Goal: Transaction & Acquisition: Purchase product/service

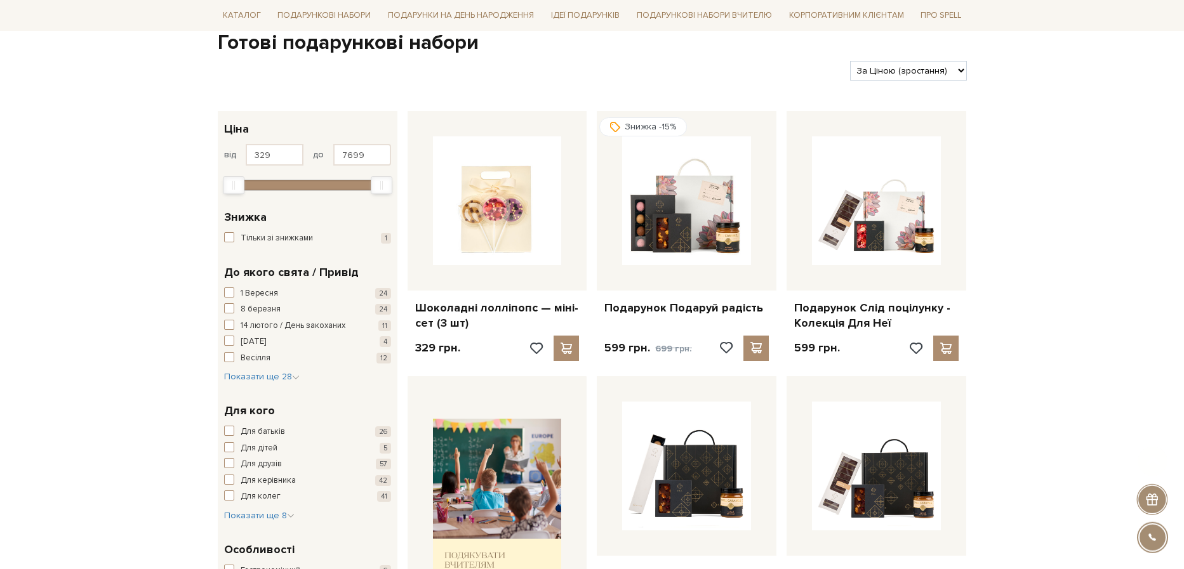
scroll to position [175, 0]
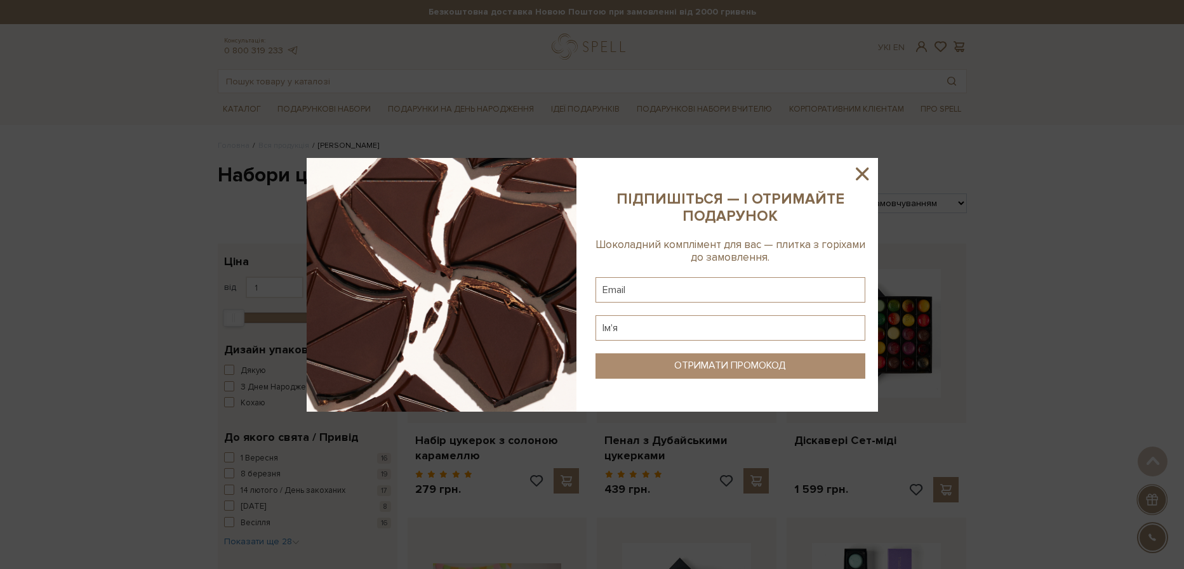
scroll to position [2014, 0]
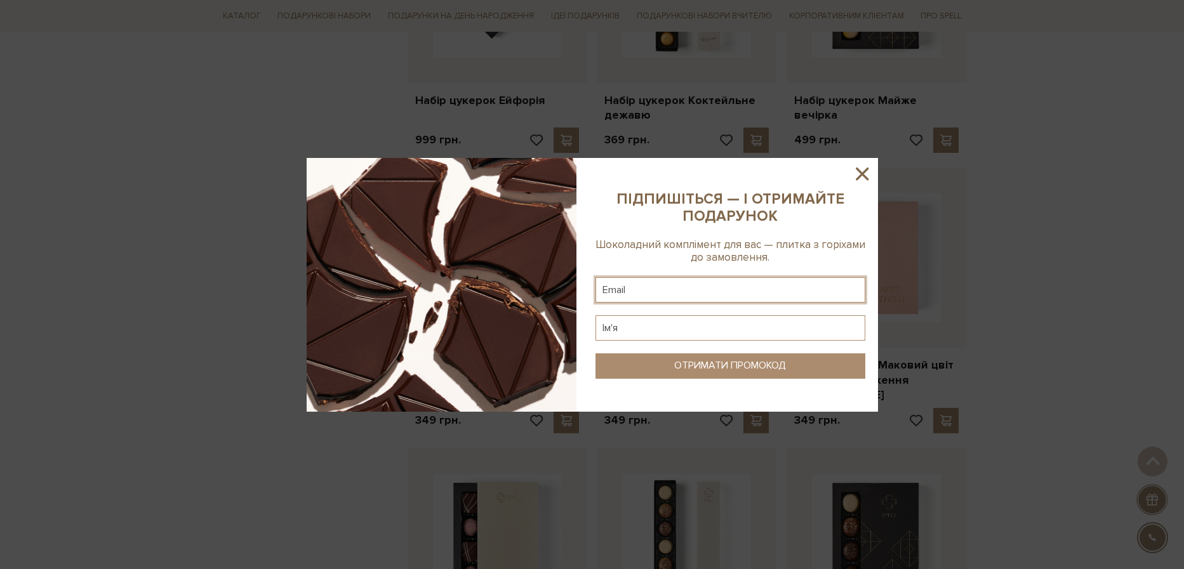
click at [698, 289] on input "text" at bounding box center [730, 289] width 270 height 25
type input "nastia1710@ukr.net"
click at [630, 327] on input "text" at bounding box center [730, 327] width 270 height 25
type input "F"
type input "Анастасія"
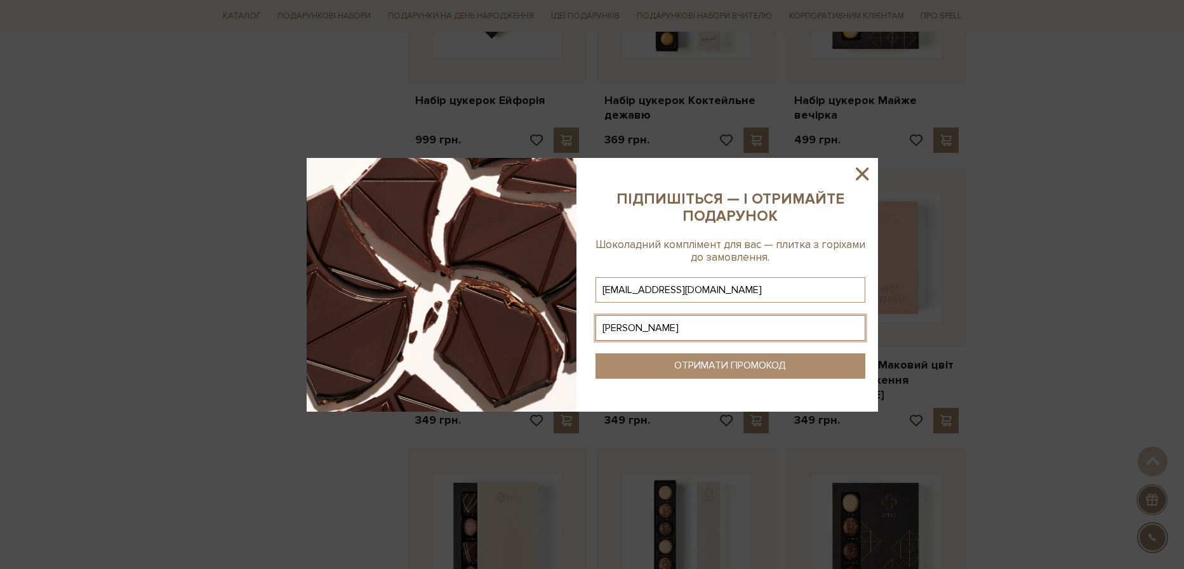
click at [796, 364] on button "ОТРИМАТИ ПРОМОКОД" at bounding box center [730, 366] width 270 height 25
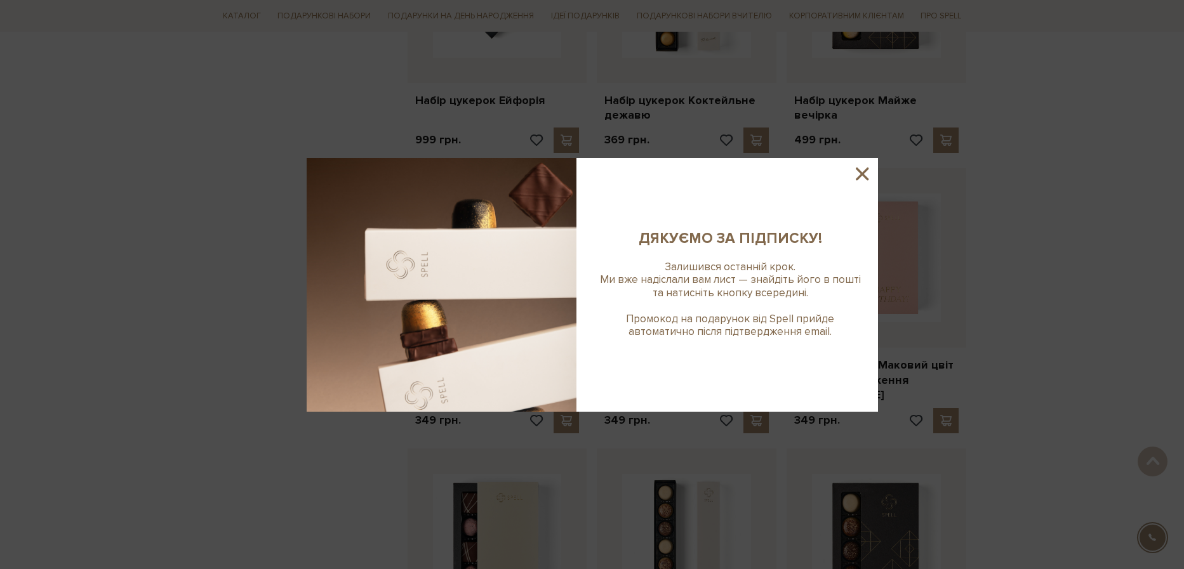
click at [861, 175] on icon at bounding box center [862, 174] width 13 height 13
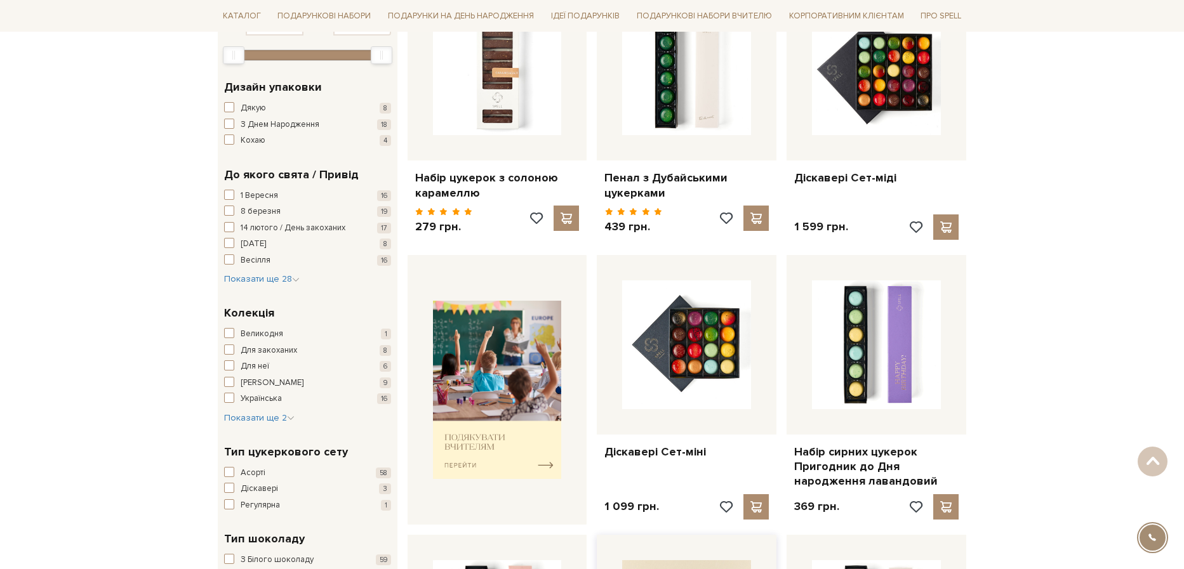
scroll to position [0, 0]
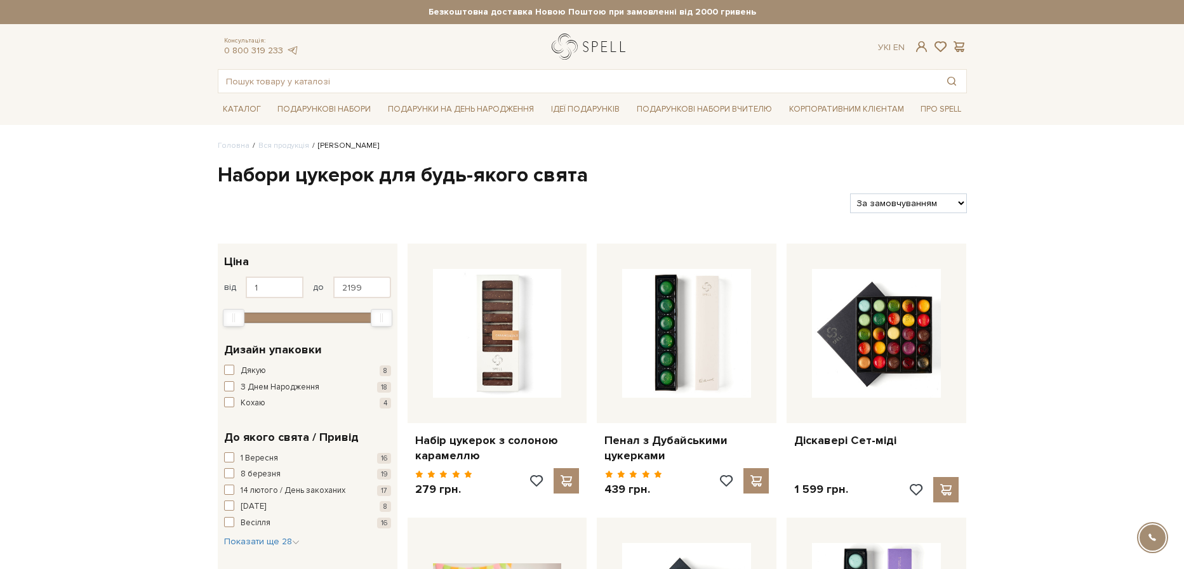
click at [604, 50] on link "logo" at bounding box center [591, 47] width 79 height 26
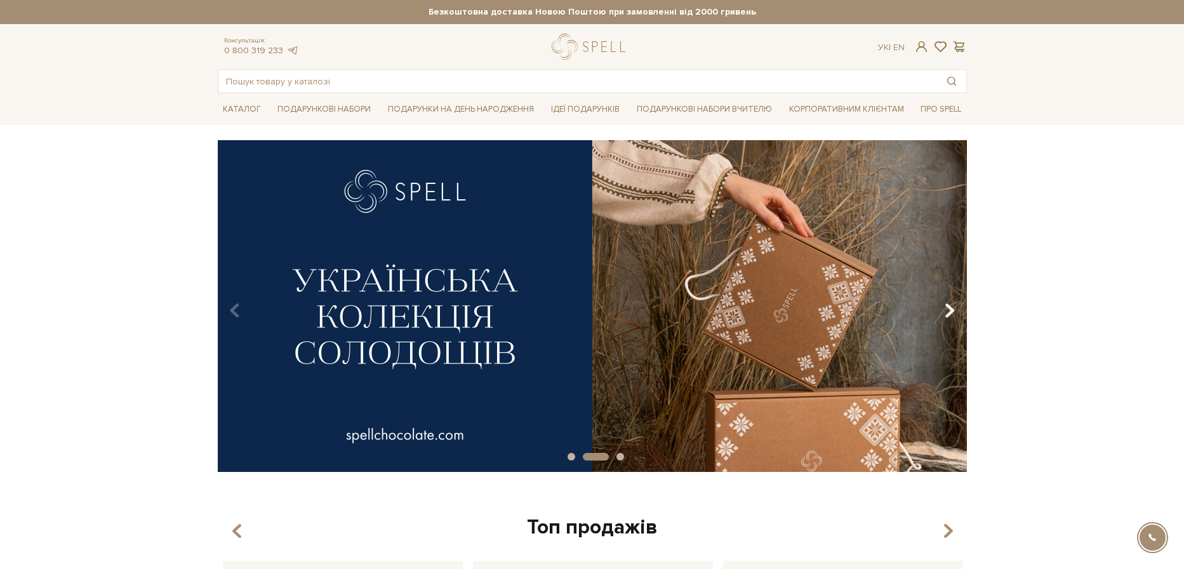
click at [947, 314] on icon "Carousel Navigation" at bounding box center [949, 311] width 11 height 22
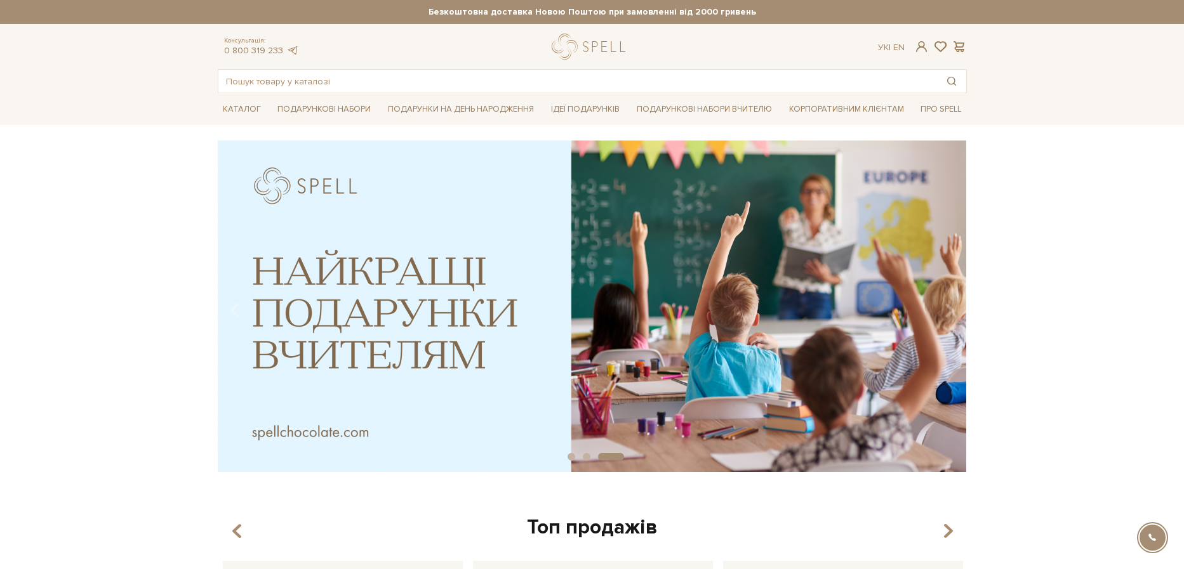
click at [358, 325] on img at bounding box center [592, 306] width 749 height 332
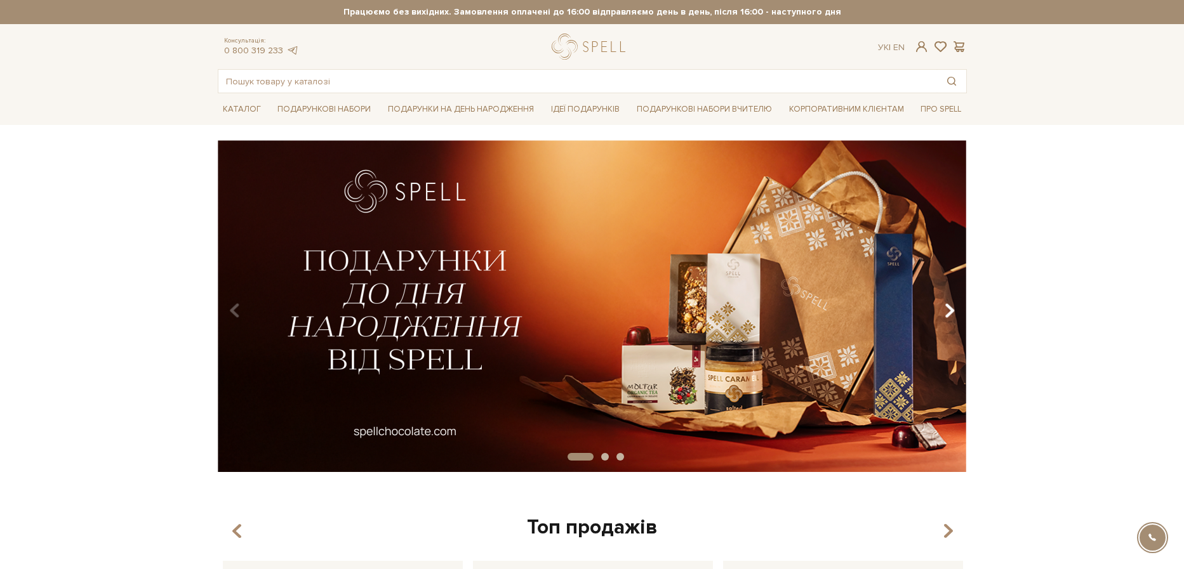
click at [953, 313] on icon "Carousel Navigation" at bounding box center [949, 311] width 11 height 22
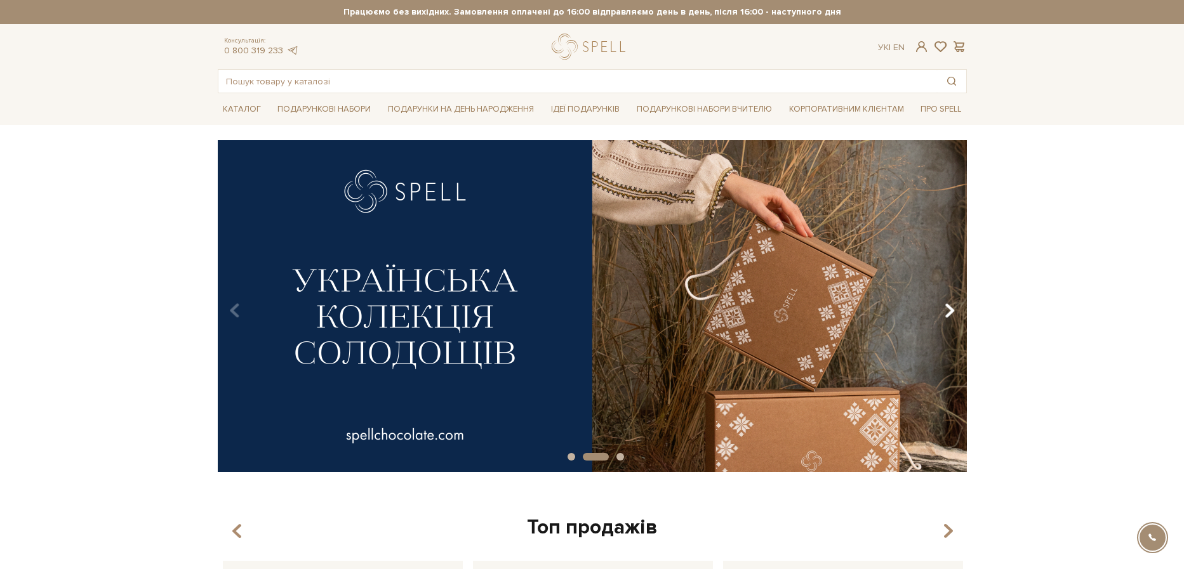
click at [953, 313] on icon "Carousel Navigation" at bounding box center [949, 311] width 11 height 22
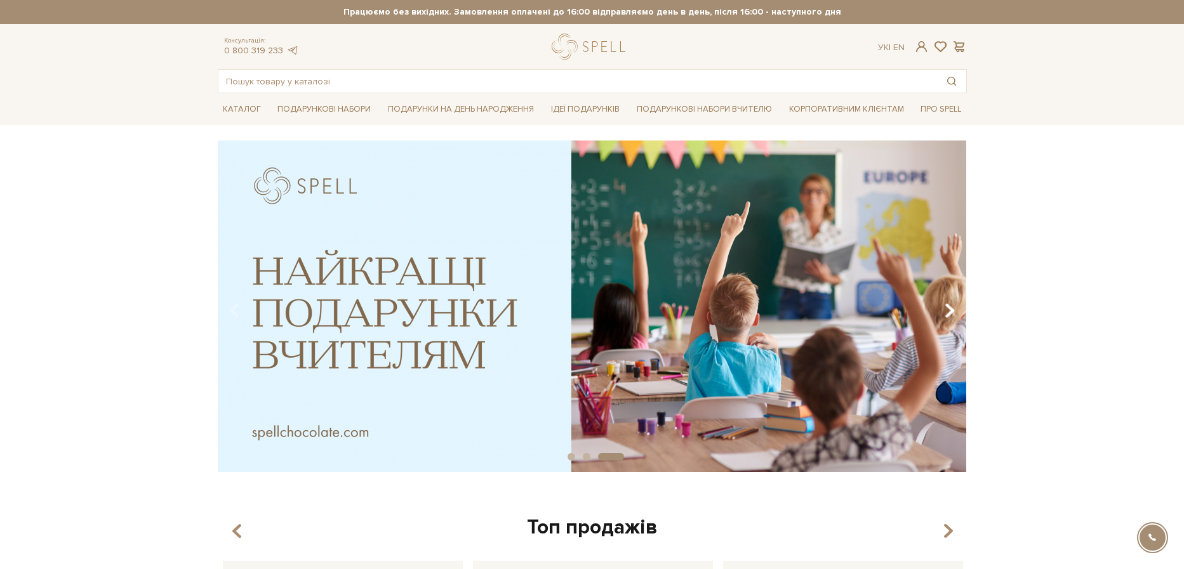
click at [953, 313] on icon "Carousel Navigation" at bounding box center [949, 311] width 11 height 22
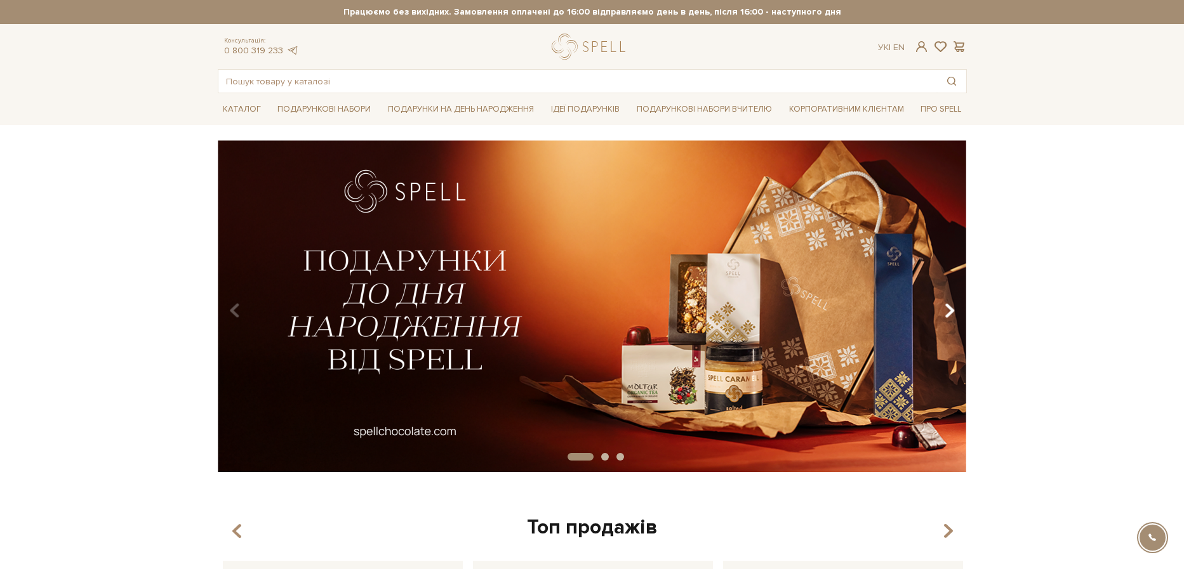
click at [953, 313] on icon "Carousel Navigation" at bounding box center [949, 311] width 11 height 22
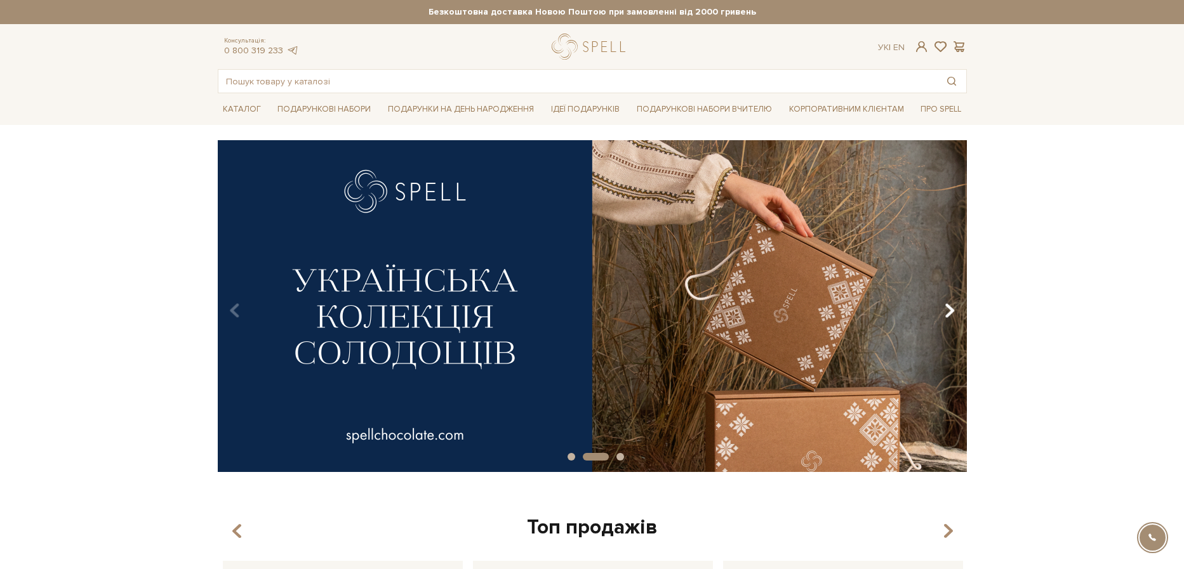
click at [953, 313] on icon "Carousel Navigation" at bounding box center [949, 311] width 11 height 22
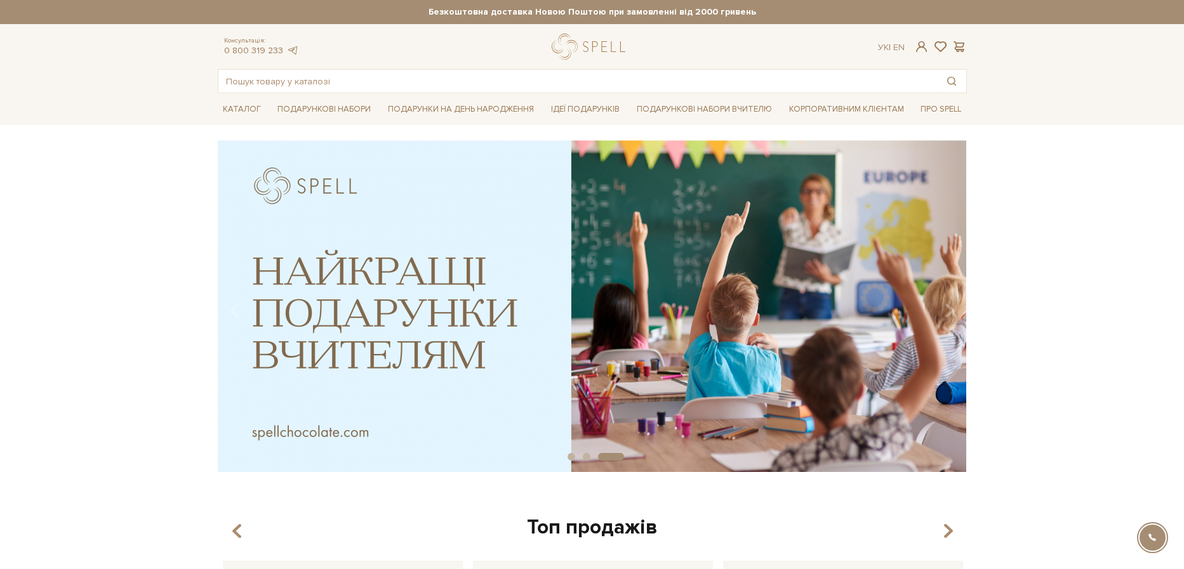
click at [1044, 290] on div "slide 4 of 3" at bounding box center [592, 301] width 1184 height 323
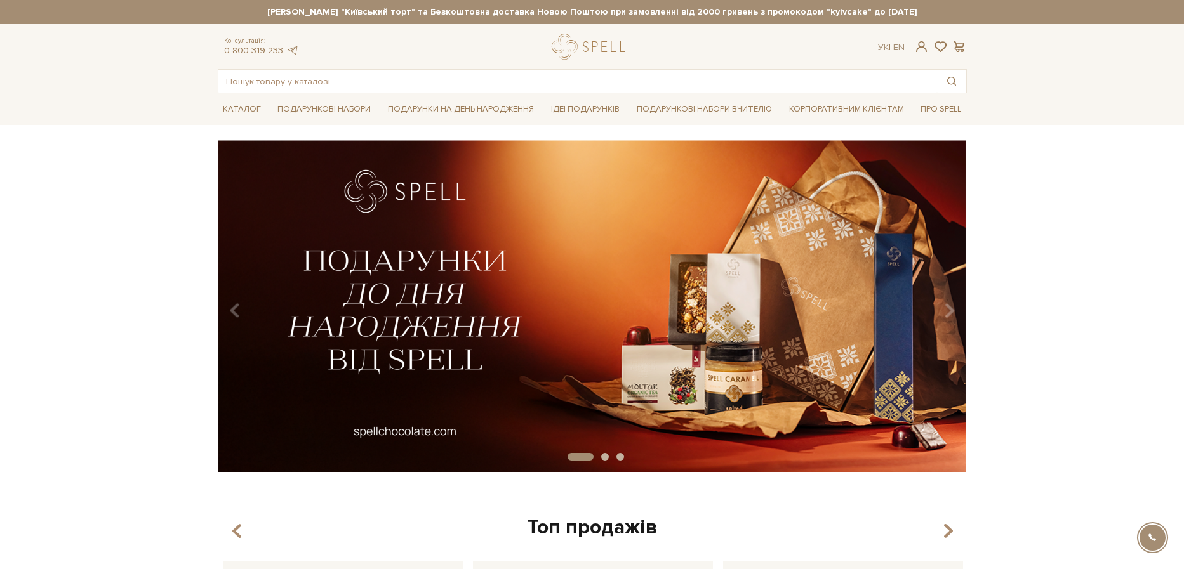
click at [1069, 304] on div "slide 2 of 3" at bounding box center [592, 301] width 1184 height 323
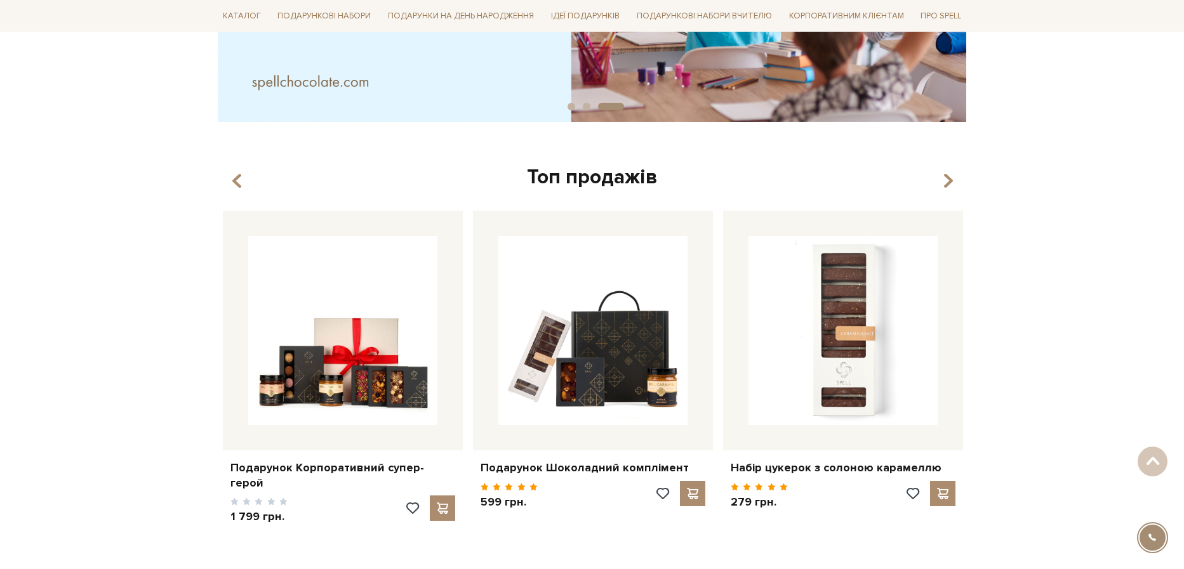
scroll to position [88, 0]
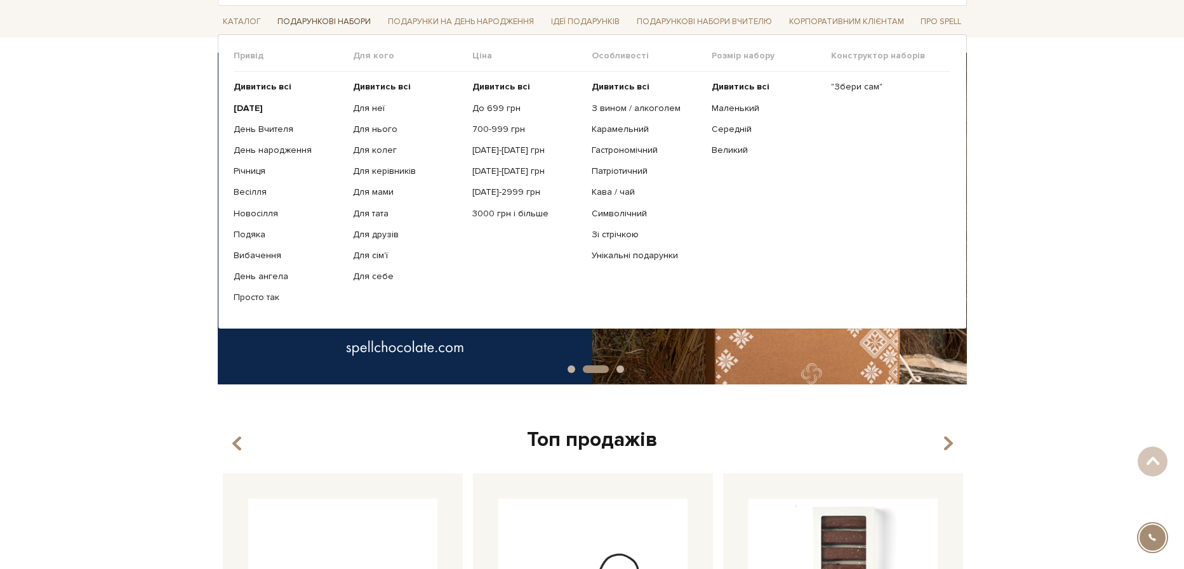
click at [317, 27] on link "Подарункові набори" at bounding box center [323, 22] width 103 height 20
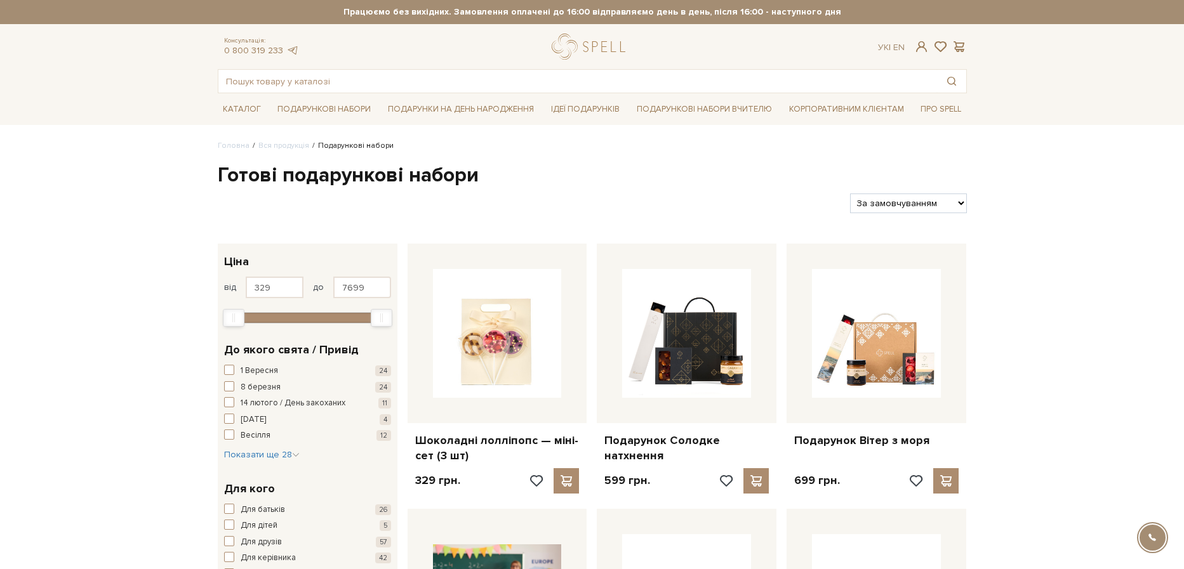
click at [850, 194] on select "За замовчуванням За Ціною (зростання) За Ціною (зменшення) Новинки За популярні…" at bounding box center [908, 204] width 116 height 20
select select "[URL][DOMAIN_NAME]"
click option "За Ціною (зростання)" at bounding box center [0, 0] width 0 height 0
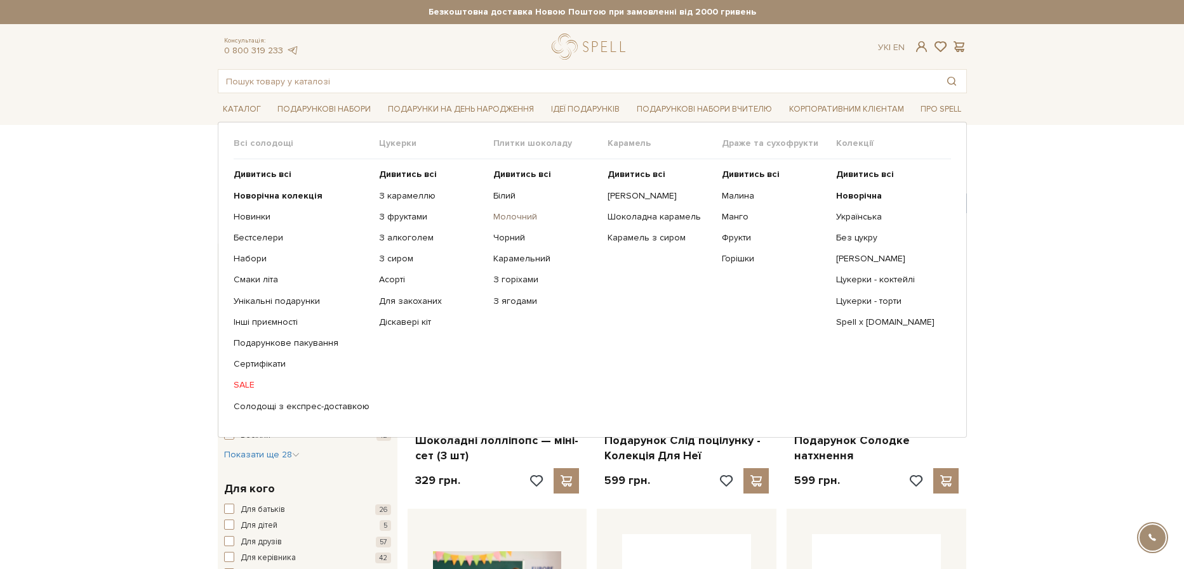
click at [513, 220] on link "Молочний" at bounding box center [545, 216] width 105 height 11
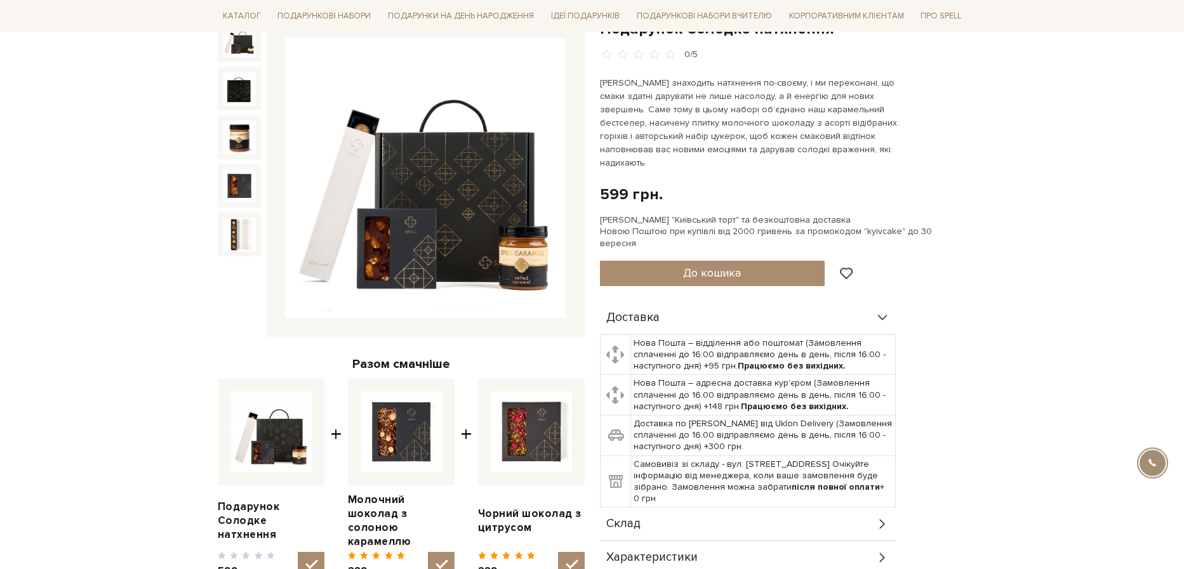
scroll to position [175, 0]
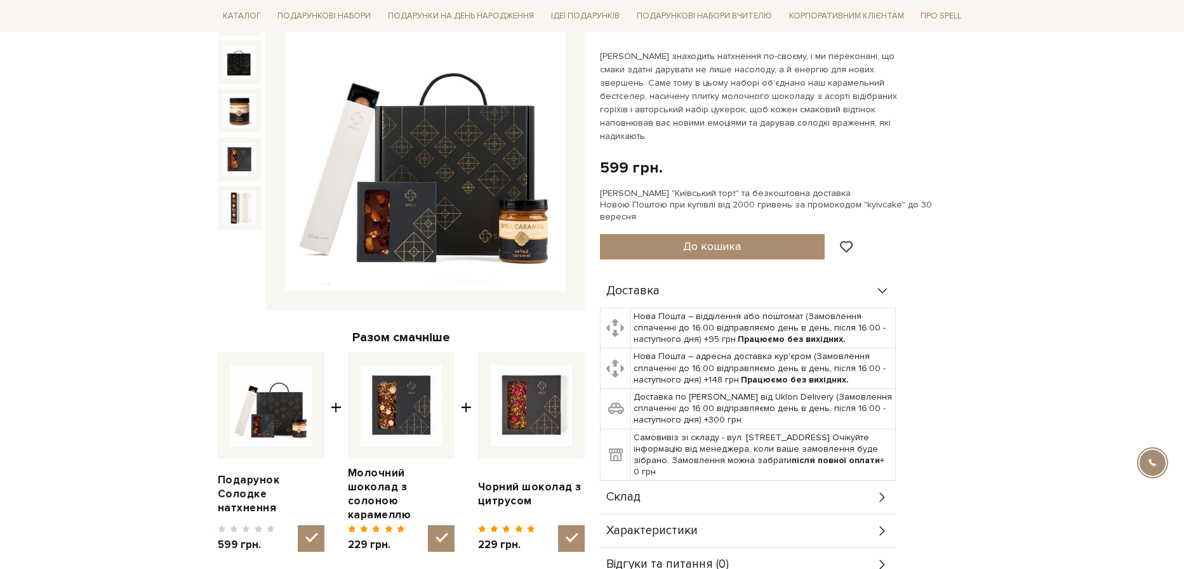
click at [890, 481] on div "Склад" at bounding box center [748, 497] width 296 height 33
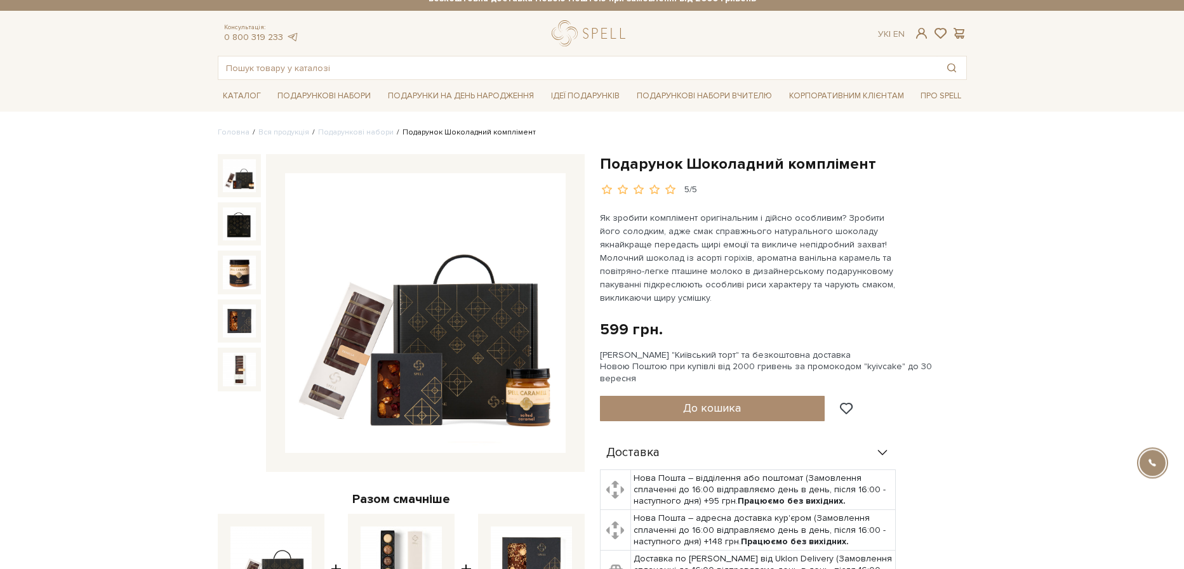
scroll to position [263, 0]
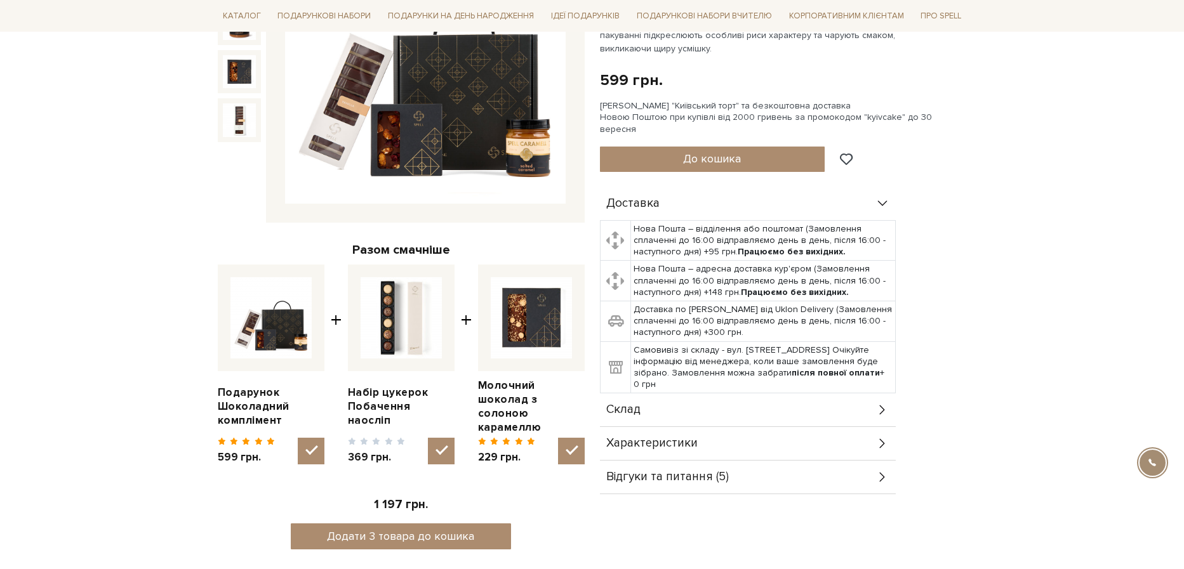
click at [877, 403] on icon at bounding box center [882, 410] width 14 height 14
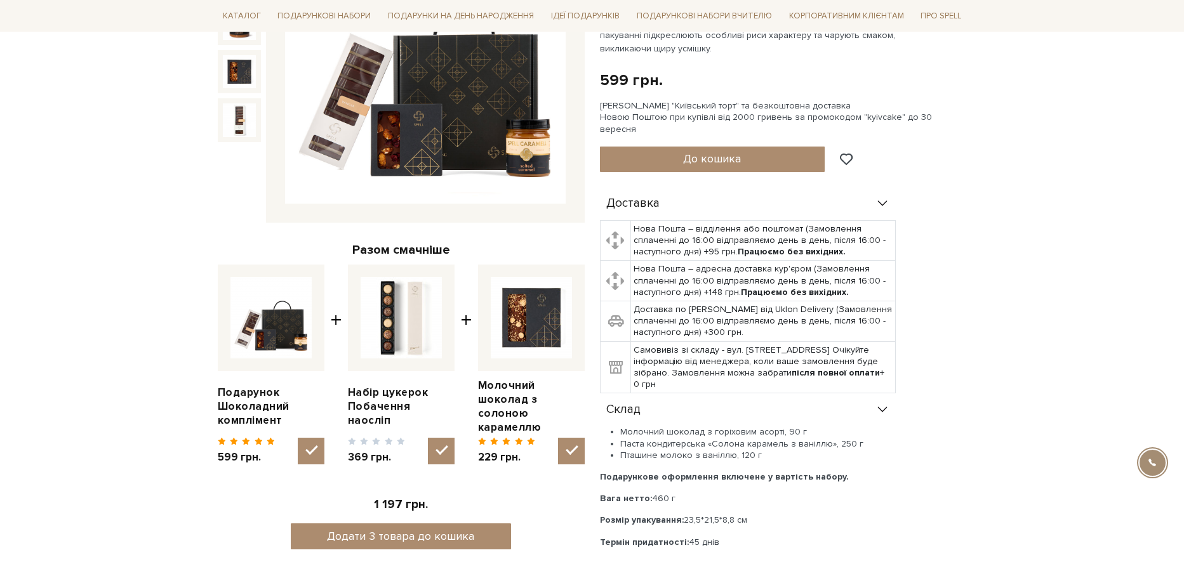
click at [876, 403] on icon at bounding box center [882, 410] width 14 height 14
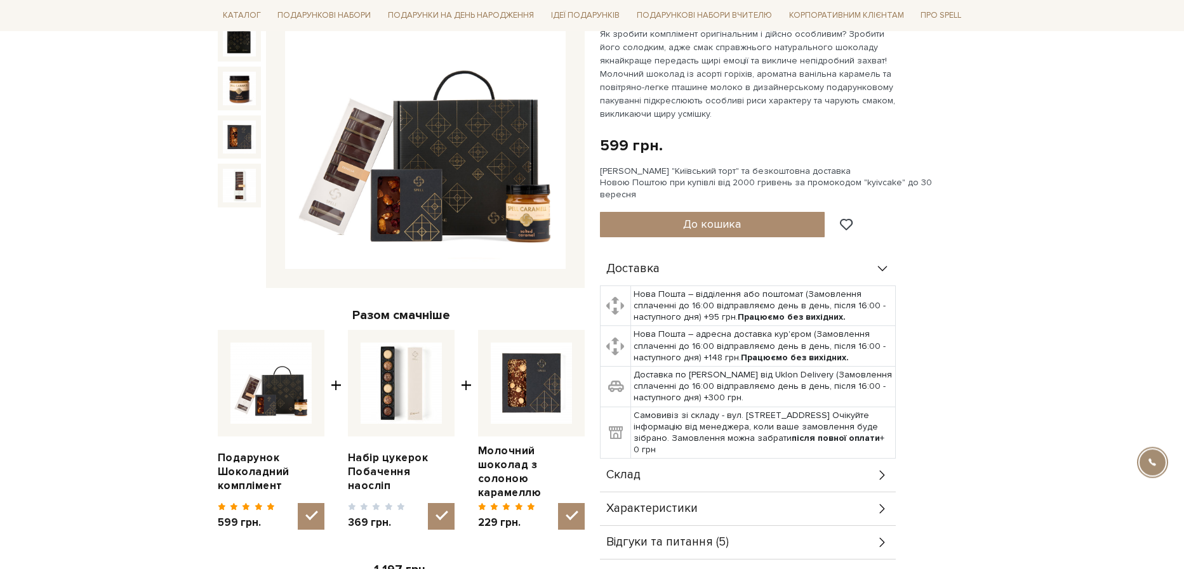
scroll to position [0, 0]
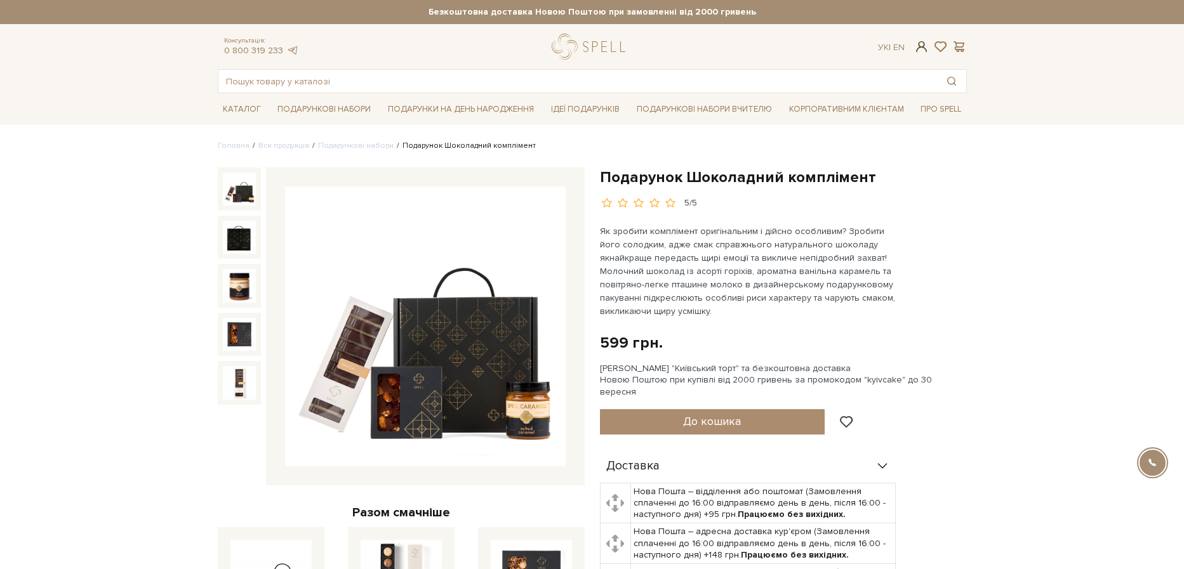
click at [922, 47] on span at bounding box center [920, 46] width 15 height 13
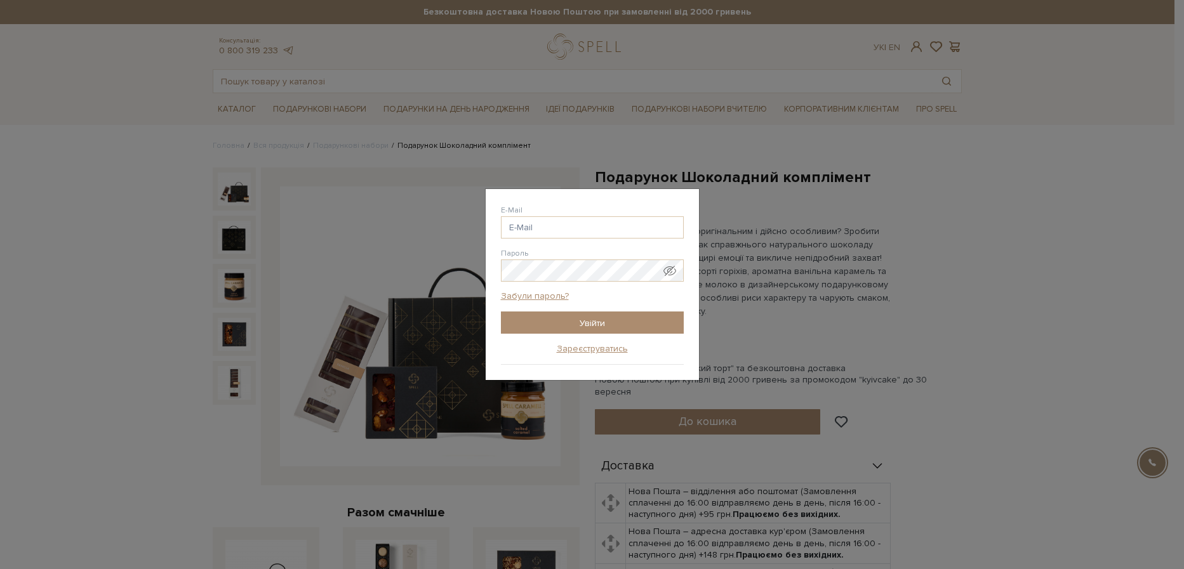
click at [1078, 225] on div "Авторизація E-Mail Пароль Забули пароль? Увійти Зареєструватись Забули пароль? …" at bounding box center [592, 284] width 1184 height 569
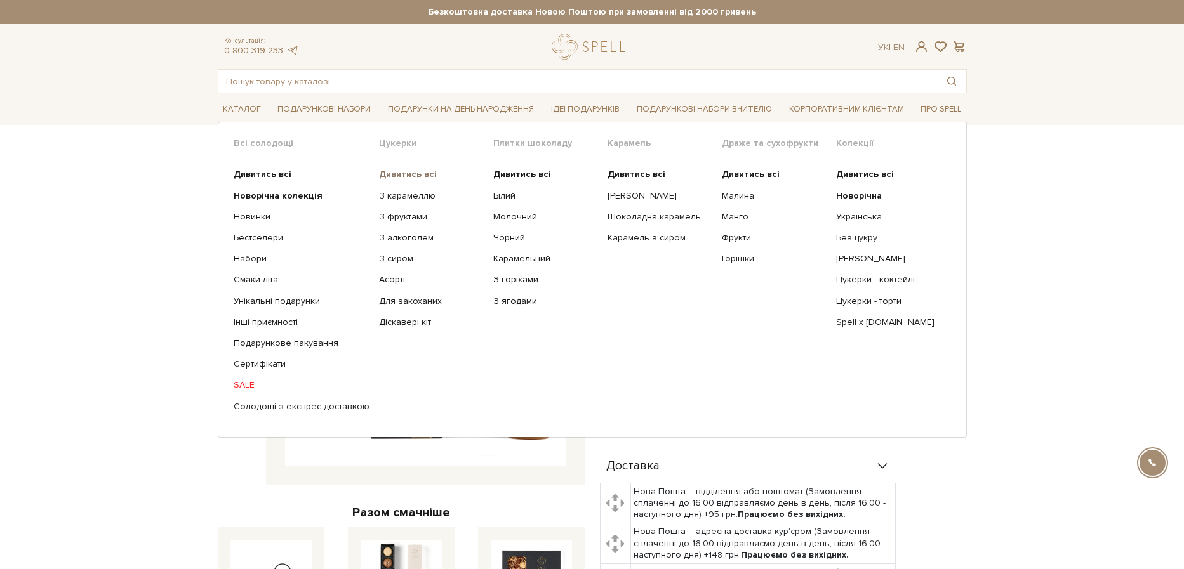
click at [411, 176] on b "Дивитись всі" at bounding box center [408, 174] width 58 height 11
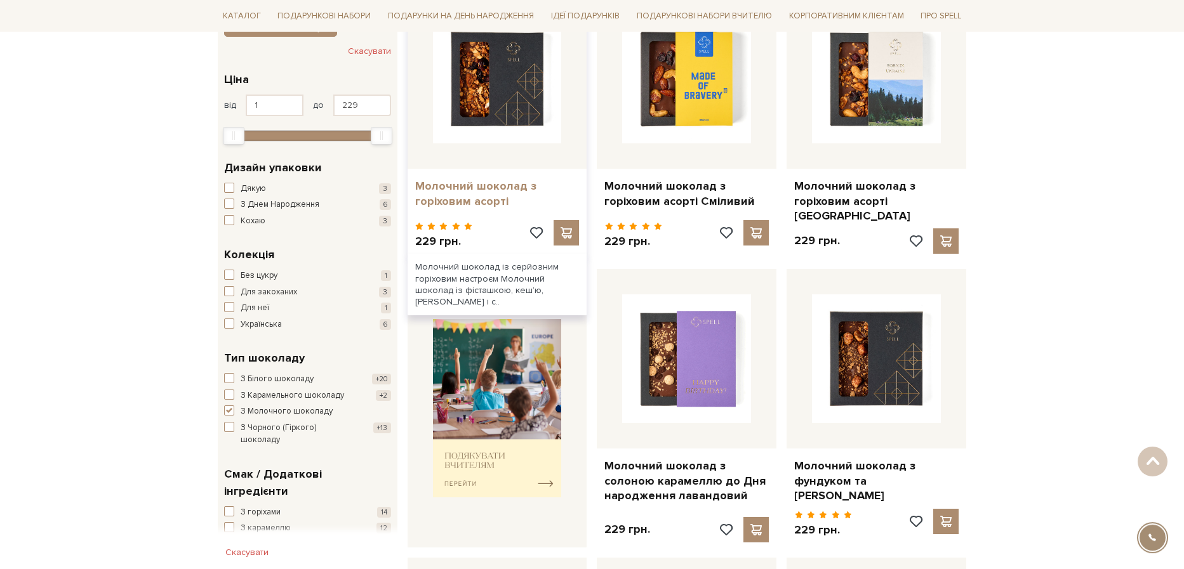
scroll to position [263, 0]
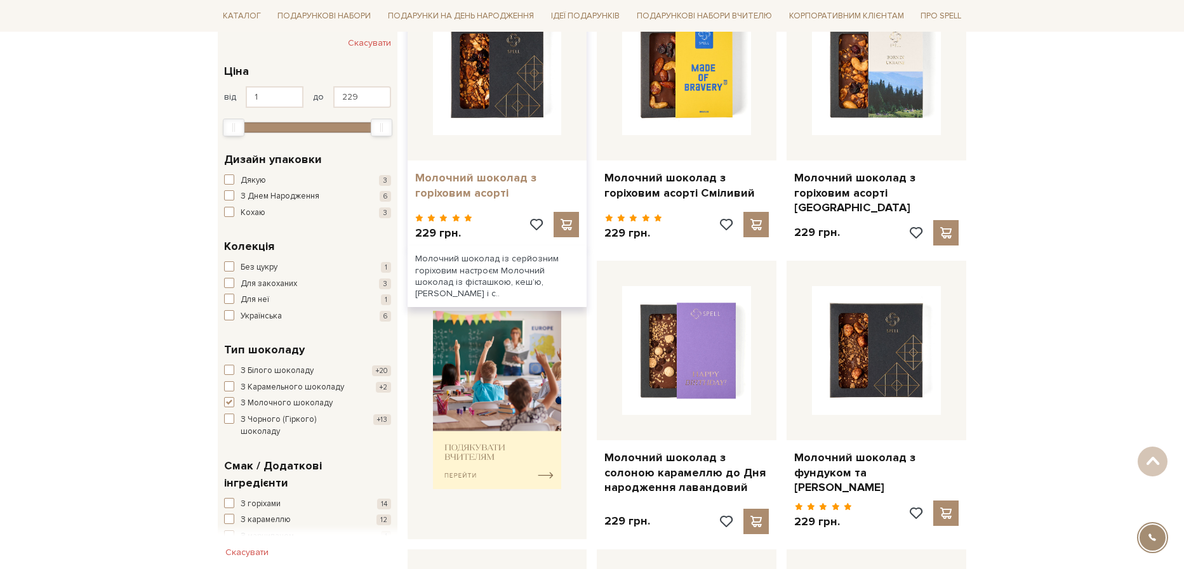
click at [476, 187] on link "Молочний шоколад з горіховим асорті" at bounding box center [497, 186] width 164 height 30
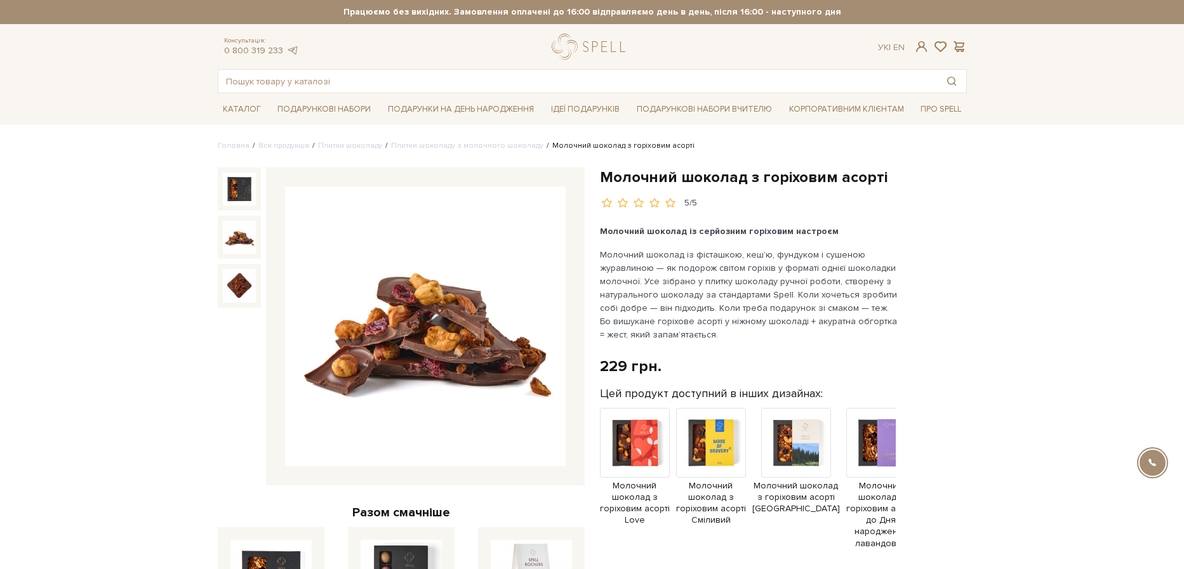
click at [234, 241] on img at bounding box center [239, 237] width 33 height 33
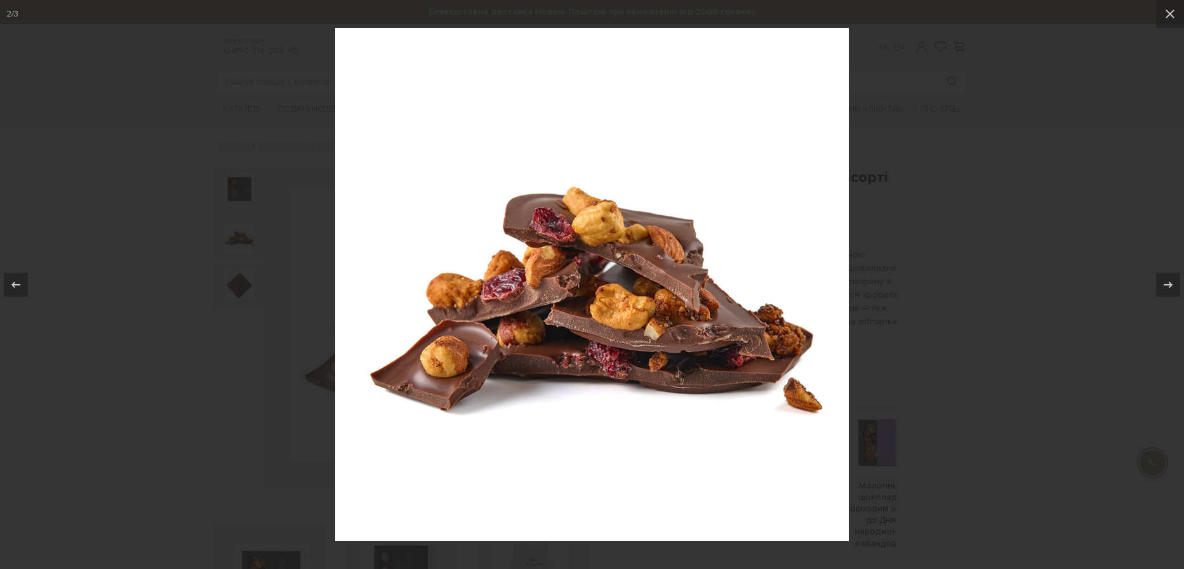
click at [1061, 151] on div at bounding box center [592, 284] width 1184 height 569
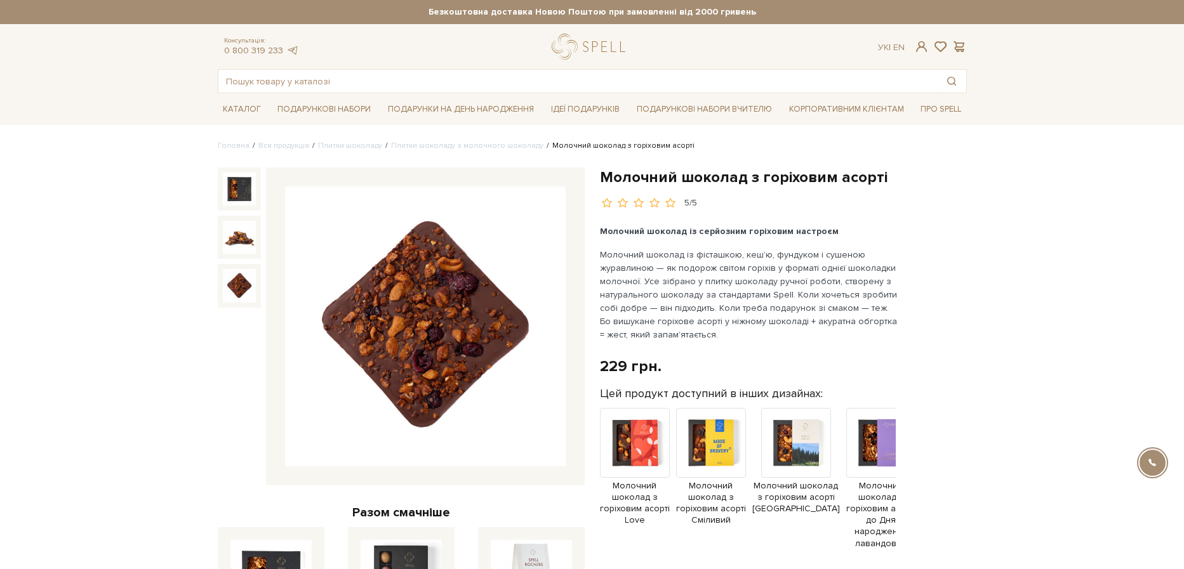
click at [239, 286] on img at bounding box center [239, 285] width 33 height 33
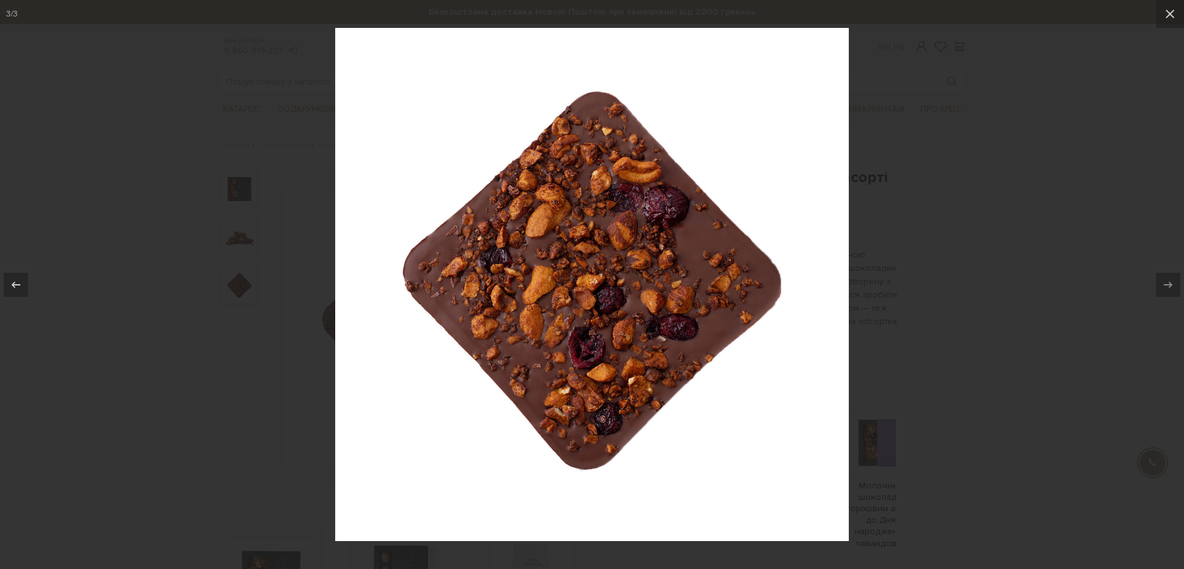
click at [1044, 202] on div at bounding box center [592, 284] width 1184 height 569
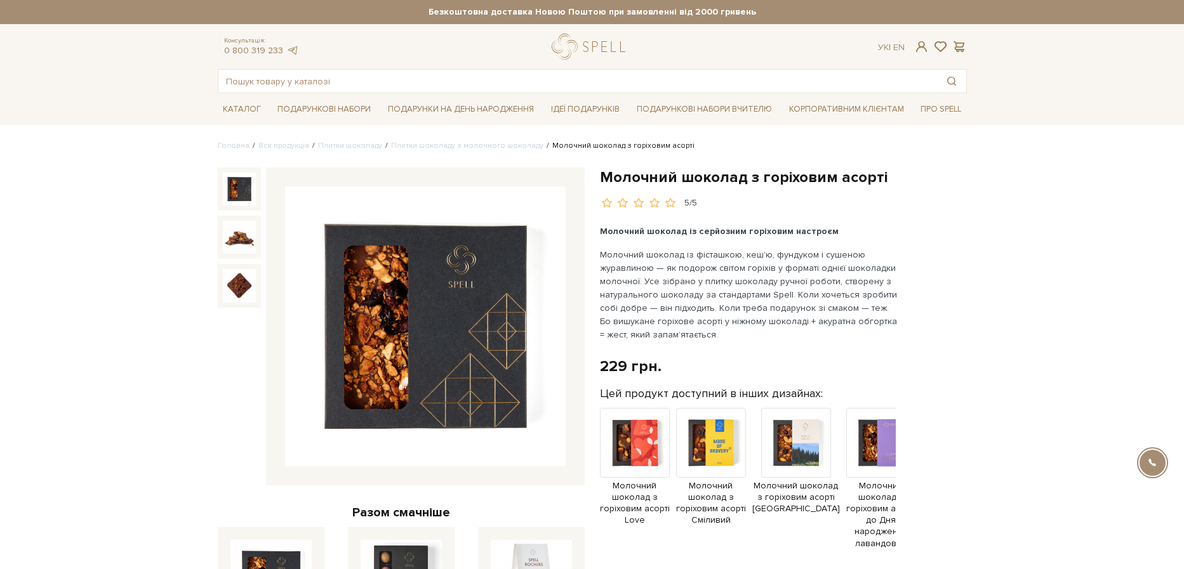
click at [241, 188] on img at bounding box center [239, 189] width 33 height 33
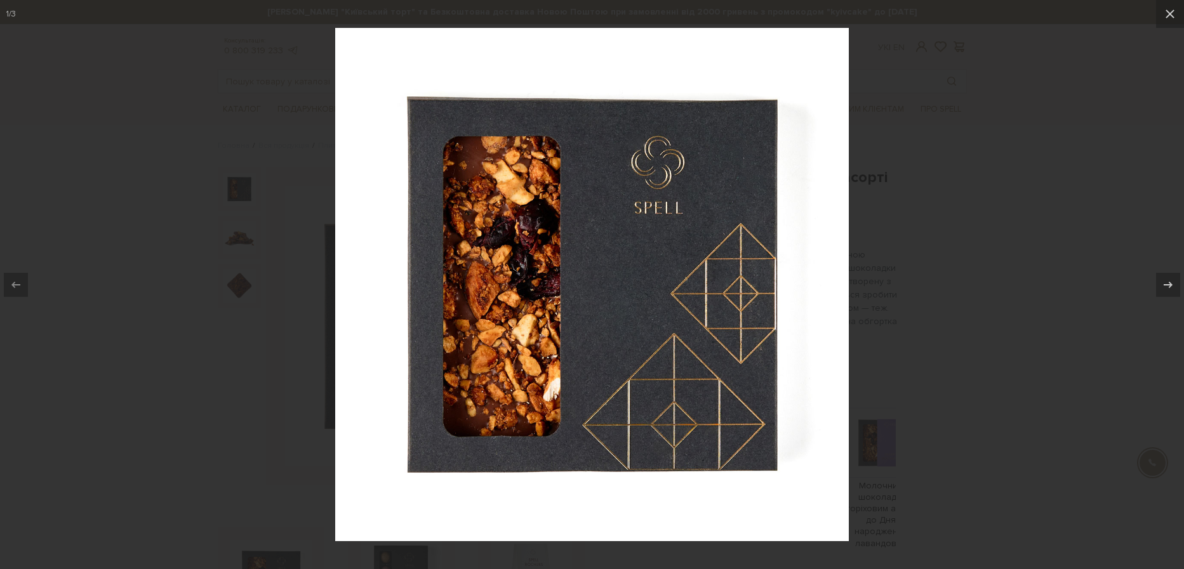
click at [1051, 221] on div at bounding box center [592, 284] width 1184 height 569
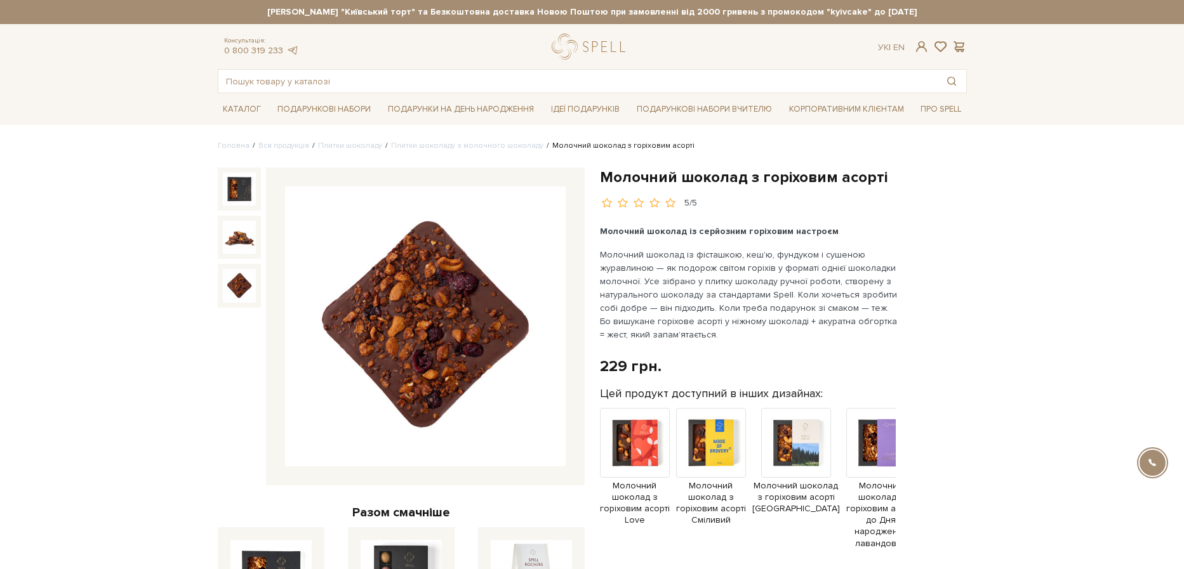
click at [242, 287] on img at bounding box center [239, 285] width 33 height 33
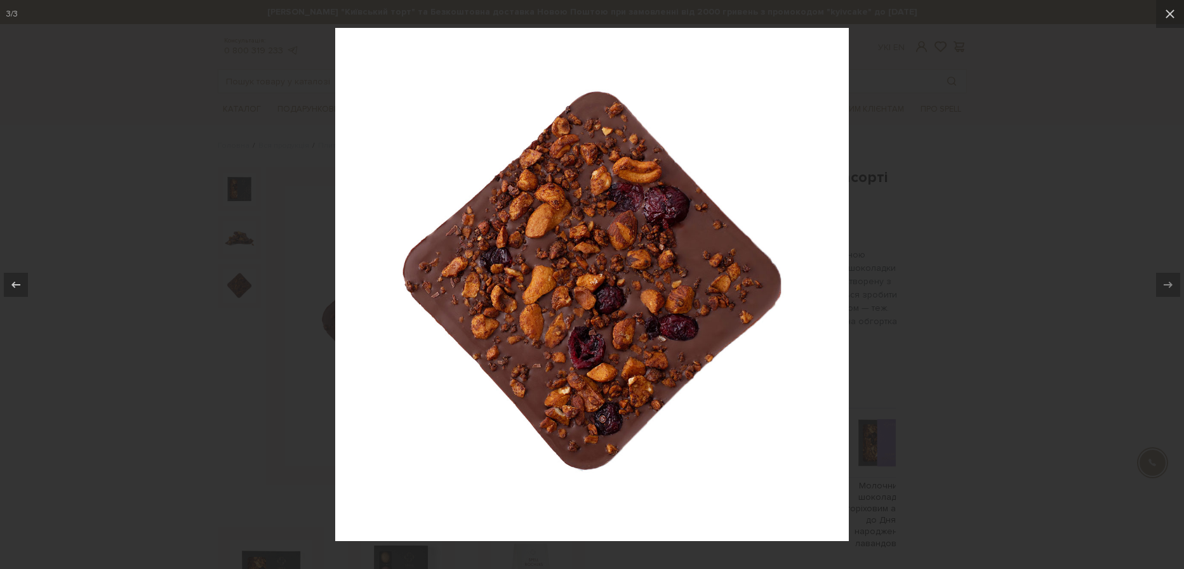
click at [1032, 223] on div at bounding box center [592, 284] width 1184 height 569
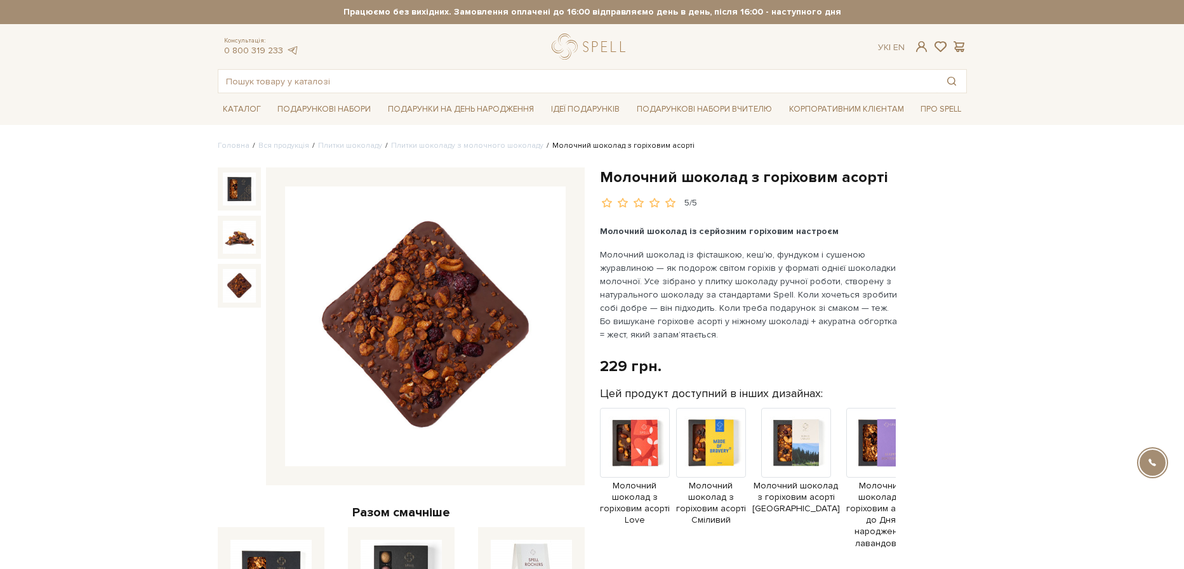
click at [1110, 85] on header "[PERSON_NAME] "Київський торт" та Безкоштовна доставка Новою Поштою при замовле…" at bounding box center [592, 46] width 1184 height 93
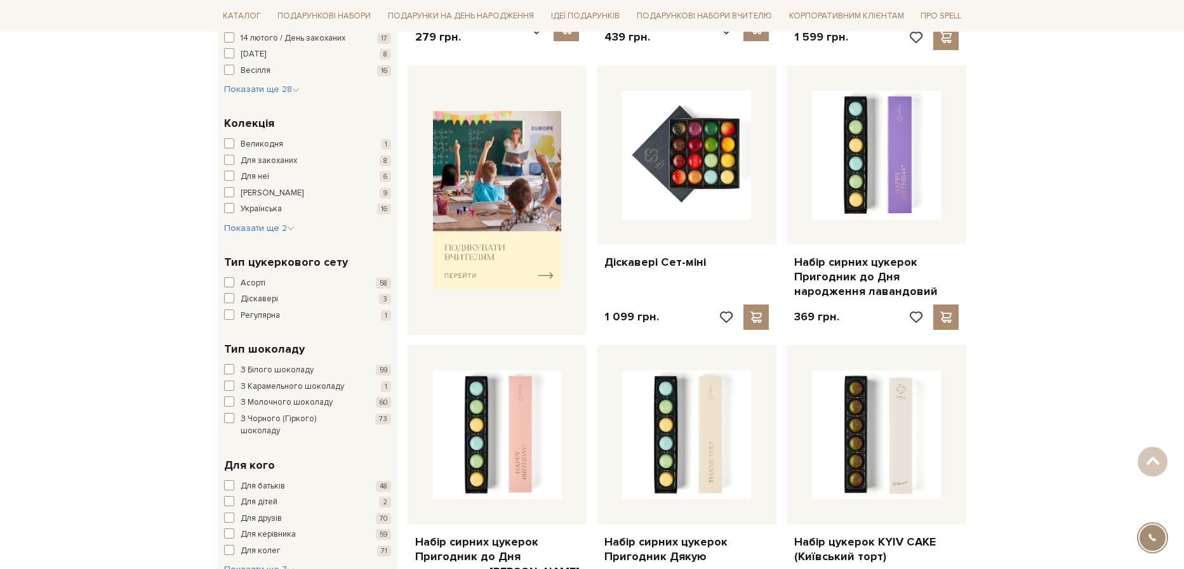
scroll to position [613, 0]
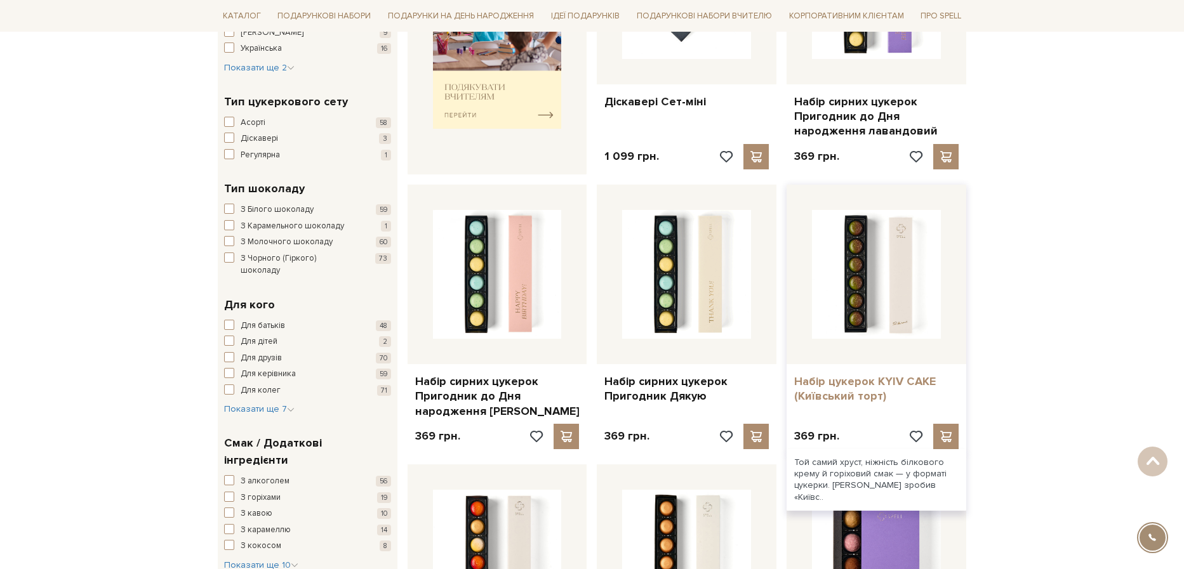
click at [861, 388] on link "Набір цукерок KYIV CAKE (Київський торт)" at bounding box center [876, 389] width 164 height 30
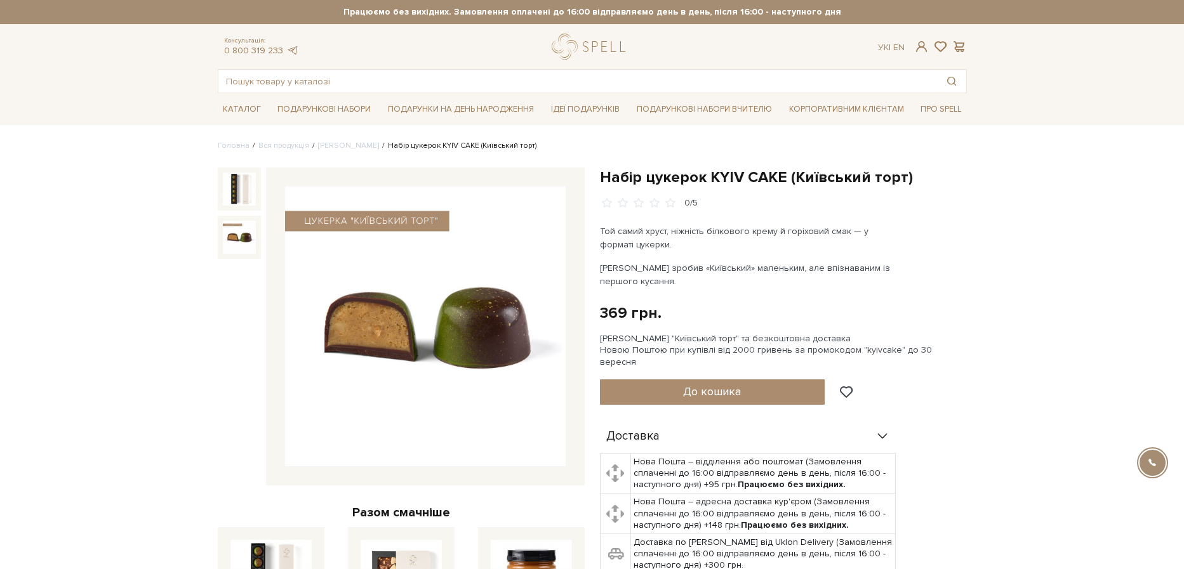
click at [239, 241] on img at bounding box center [239, 237] width 33 height 33
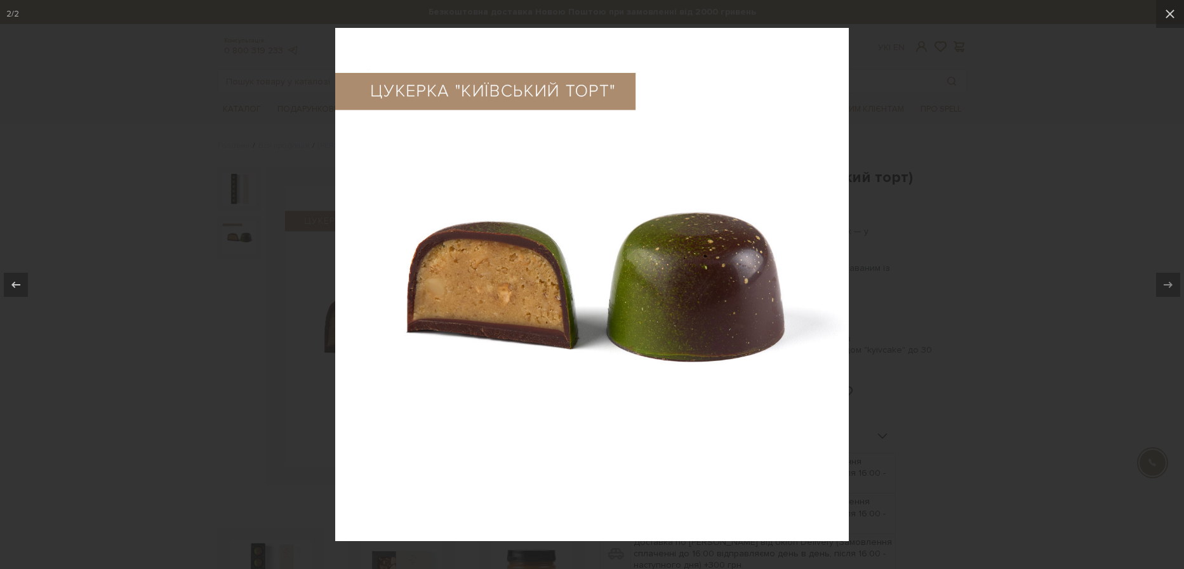
click at [1034, 168] on div at bounding box center [592, 284] width 1184 height 569
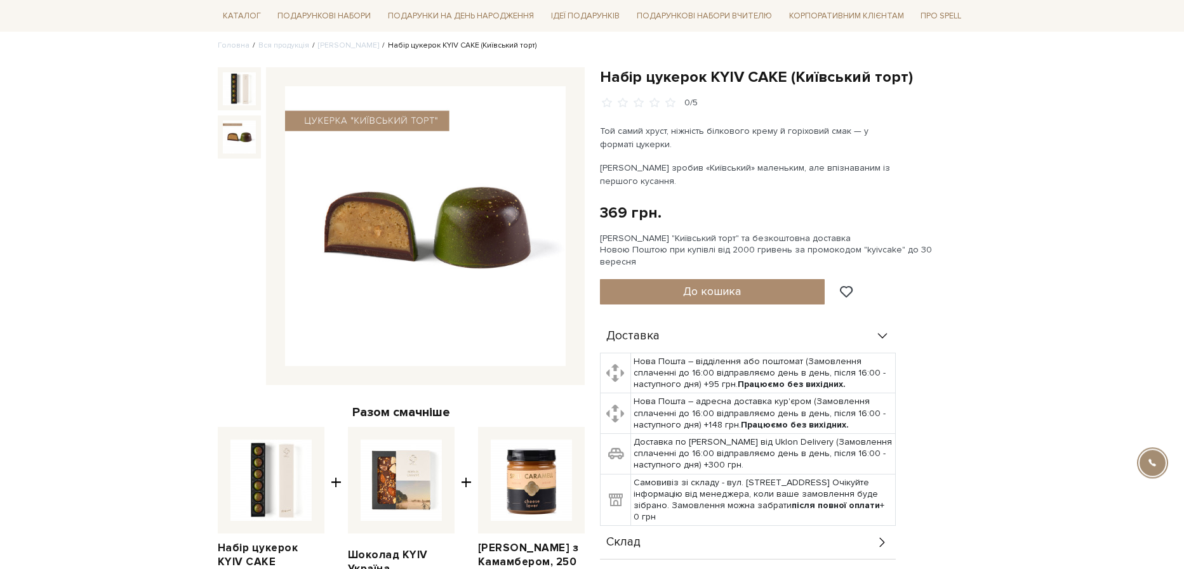
scroll to position [88, 0]
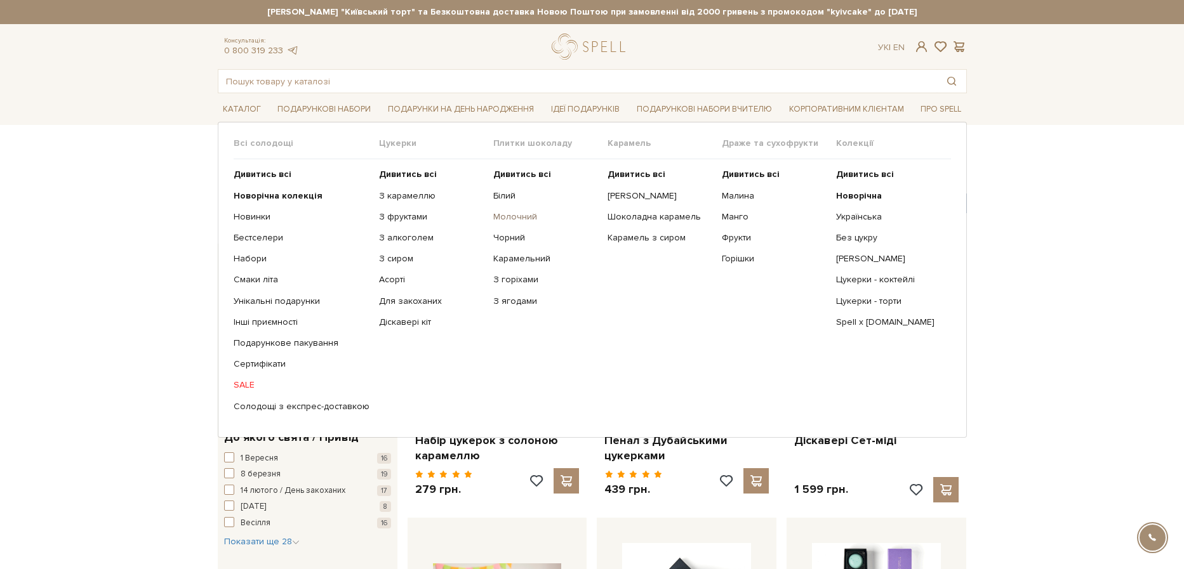
click at [506, 217] on link "Молочний" at bounding box center [545, 216] width 105 height 11
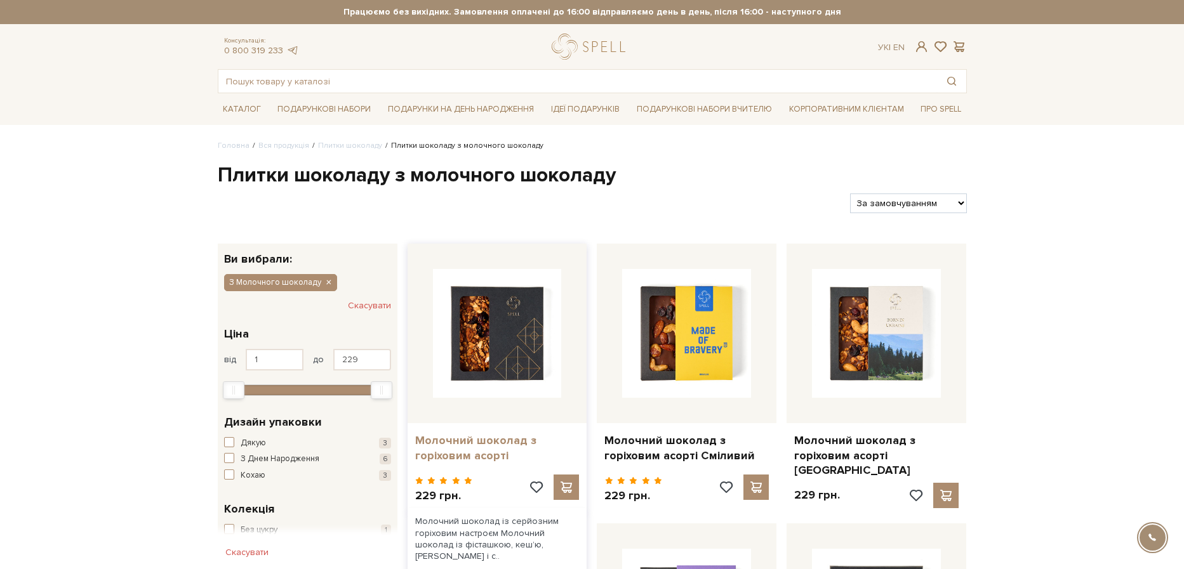
click at [459, 439] on link "Молочний шоколад з горіховим асорті" at bounding box center [497, 448] width 164 height 30
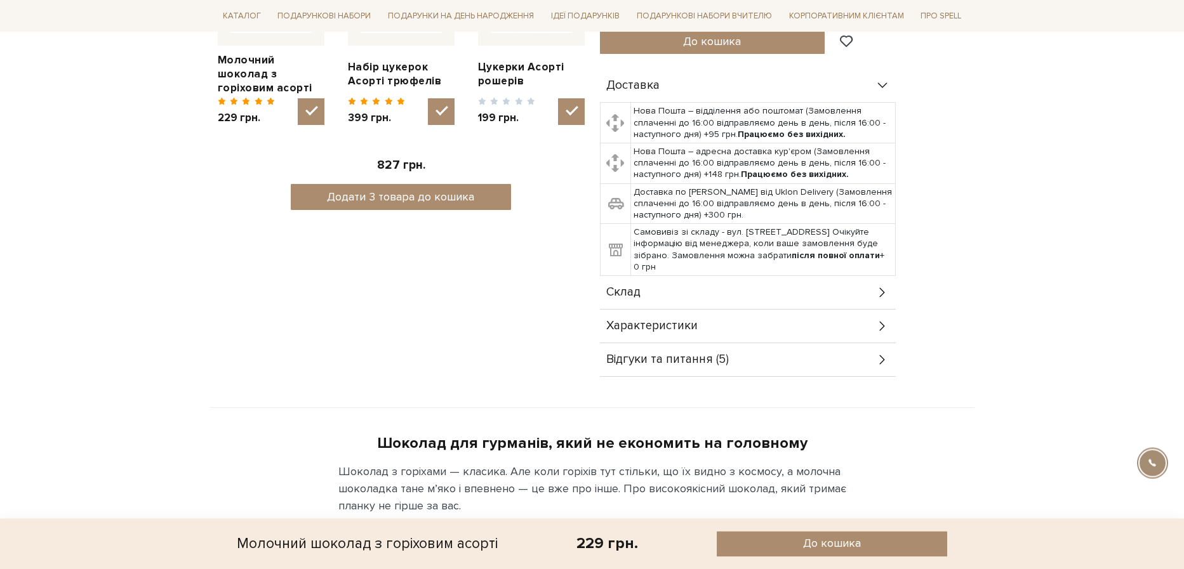
scroll to position [701, 0]
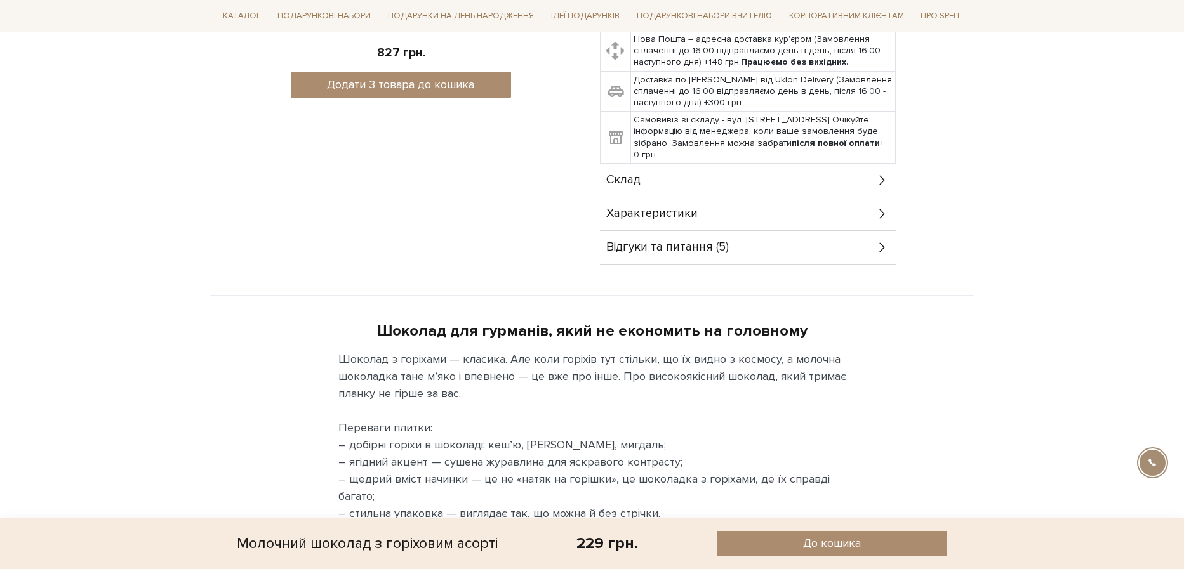
click at [706, 242] on span "Відгуки та питання (5)" at bounding box center [667, 247] width 122 height 11
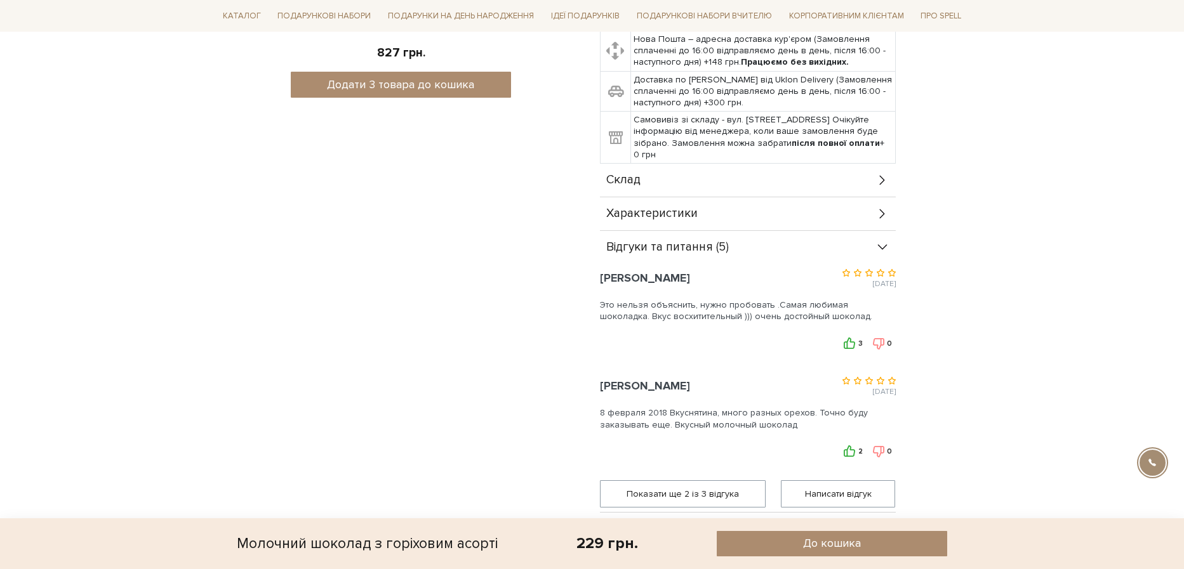
click at [792, 231] on div "Відгуки та питання (5)" at bounding box center [748, 247] width 296 height 33
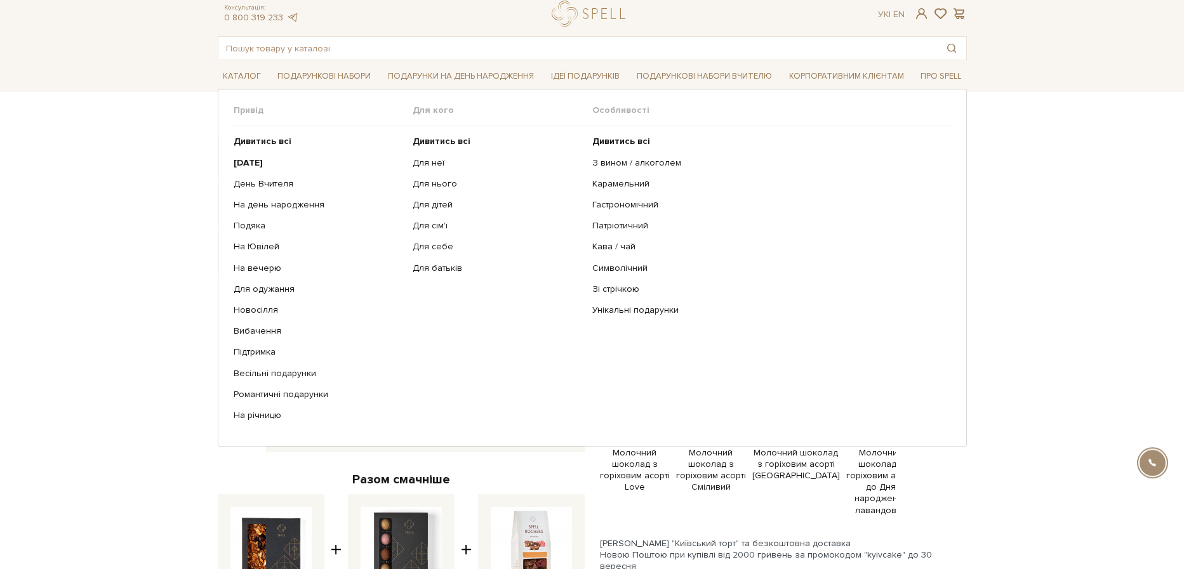
scroll to position [0, 0]
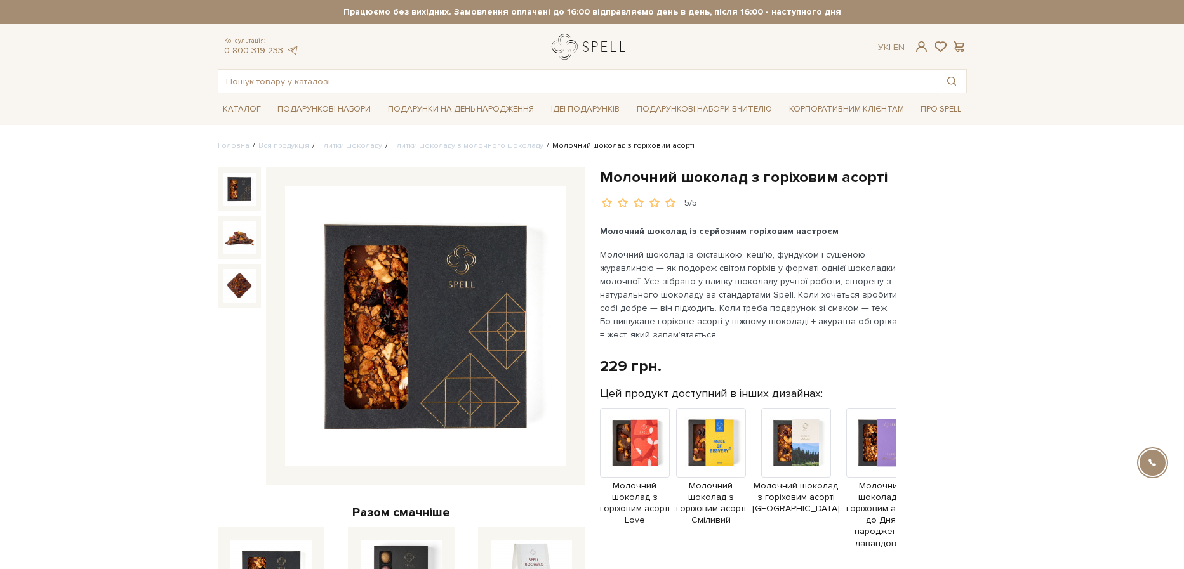
click at [585, 50] on link "logo" at bounding box center [591, 47] width 79 height 26
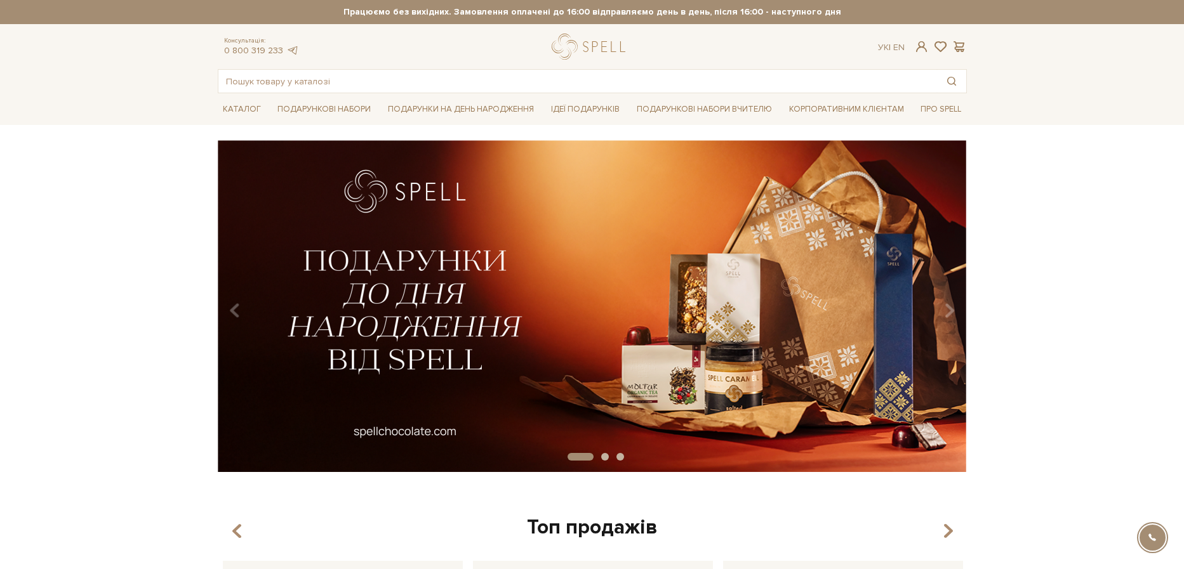
click at [607, 304] on img at bounding box center [592, 306] width 749 height 332
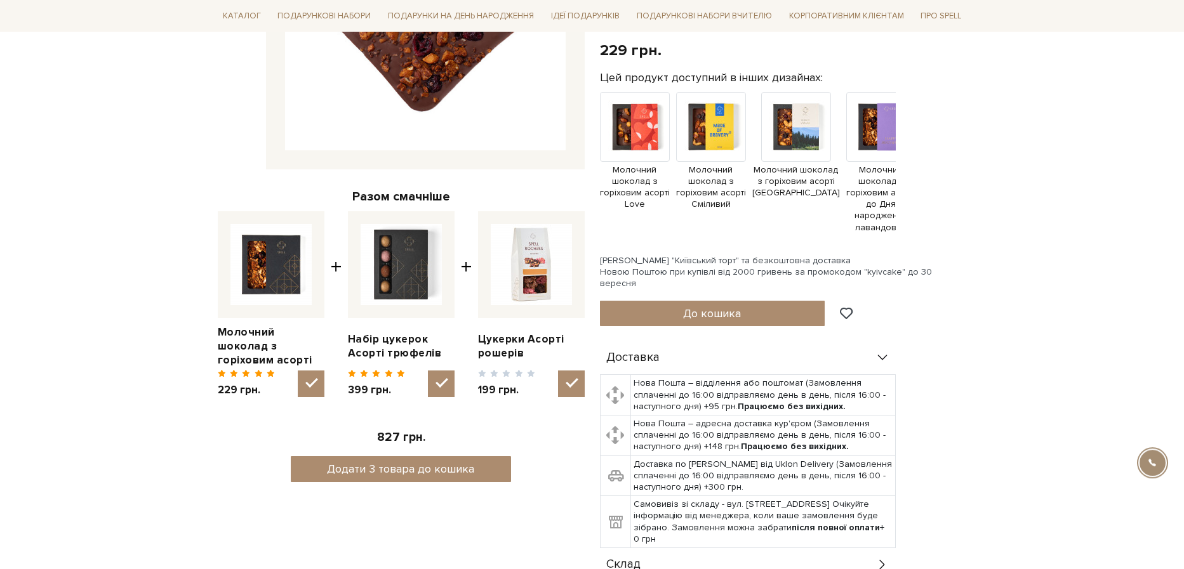
scroll to position [525, 0]
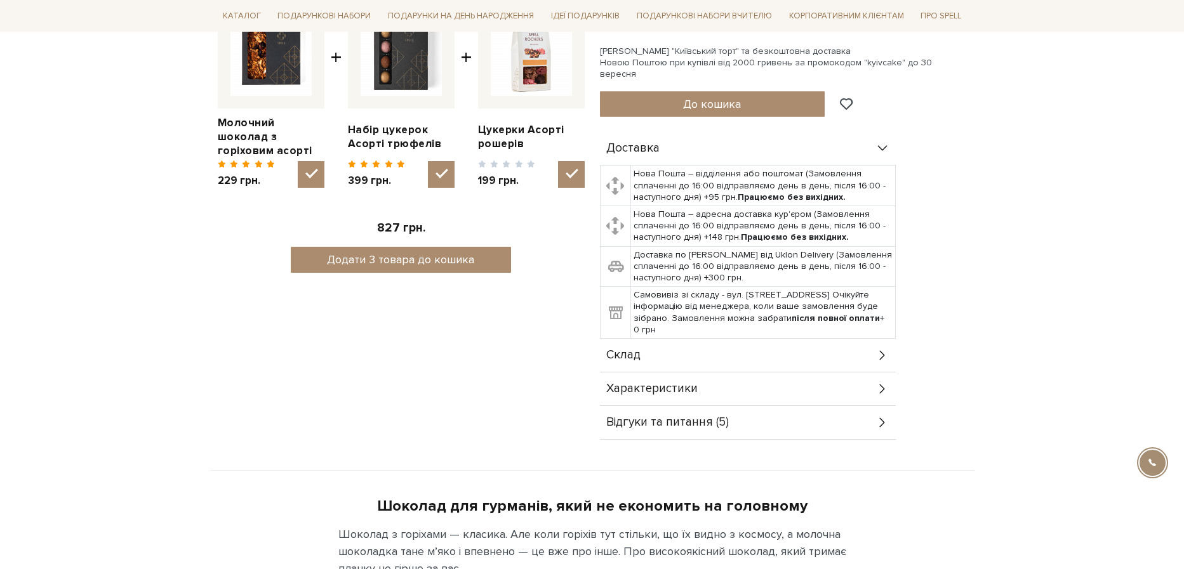
click at [884, 416] on icon at bounding box center [882, 423] width 14 height 14
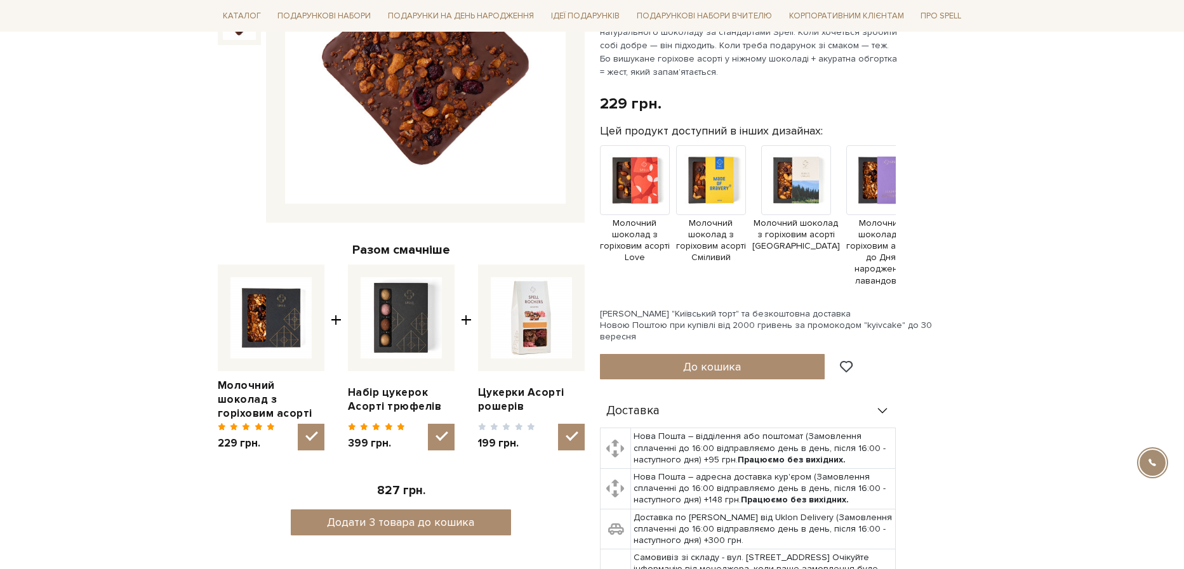
scroll to position [0, 0]
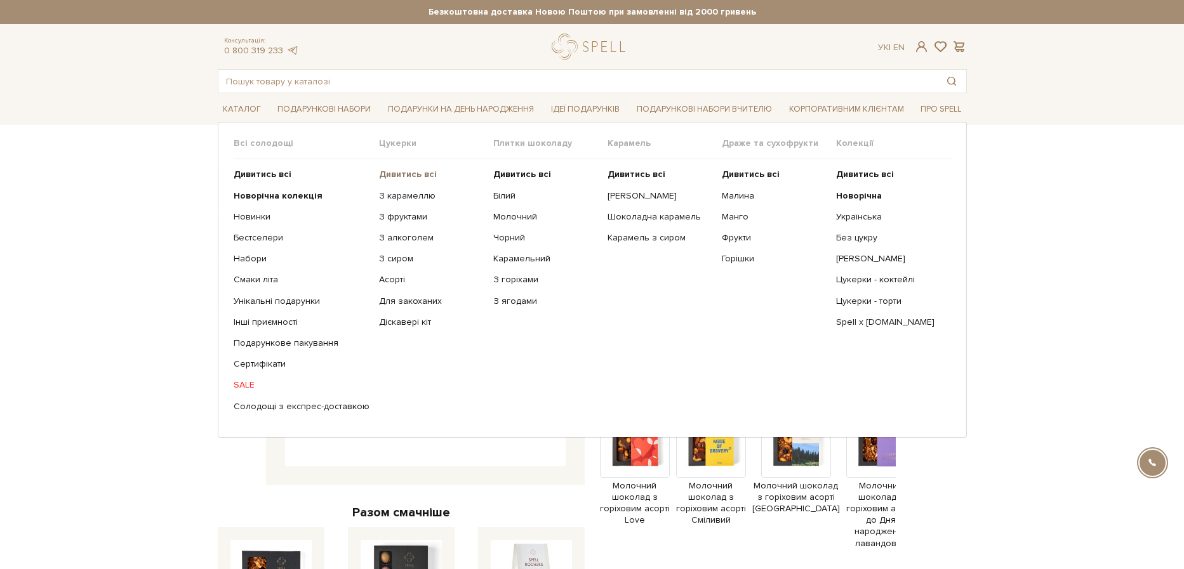
click at [402, 171] on b "Дивитись всі" at bounding box center [408, 174] width 58 height 11
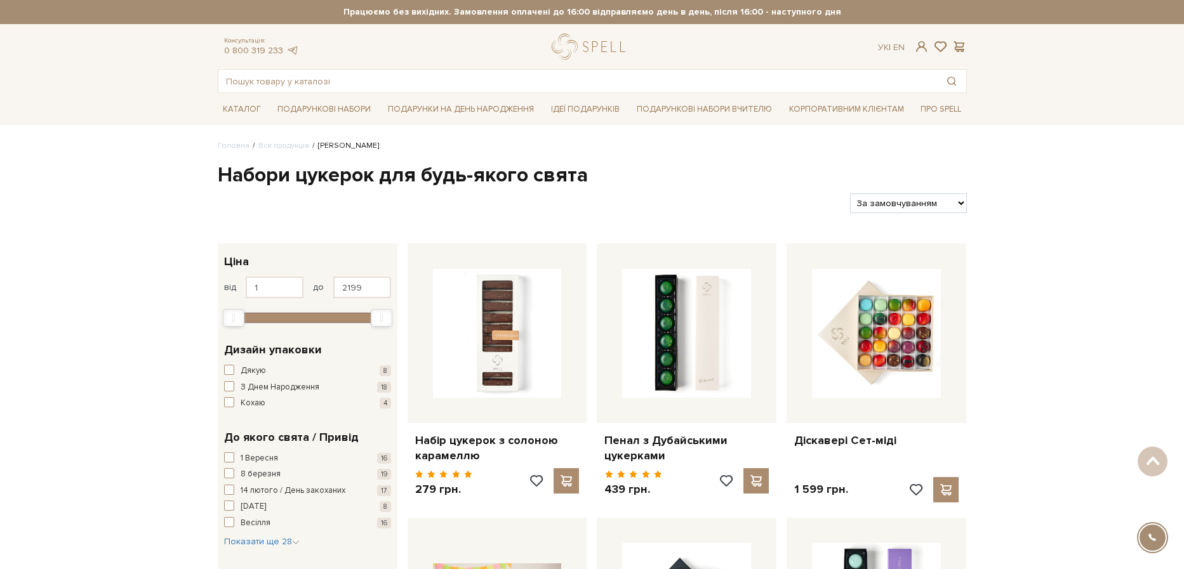
scroll to position [701, 0]
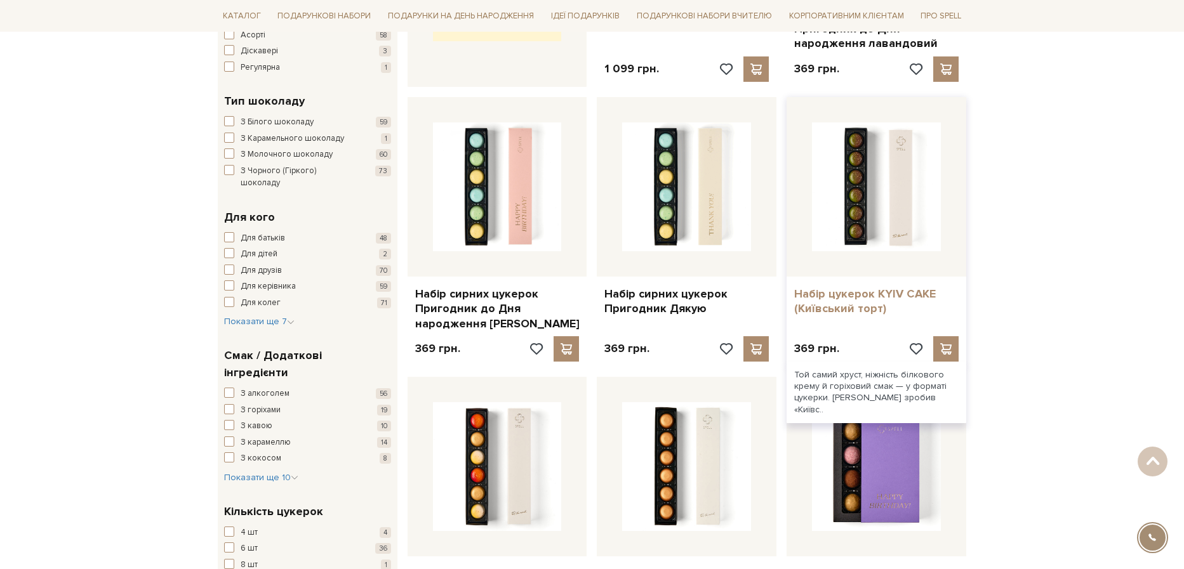
click at [854, 299] on link "Набір цукерок KYIV CAKE (Київський торт)" at bounding box center [876, 302] width 164 height 30
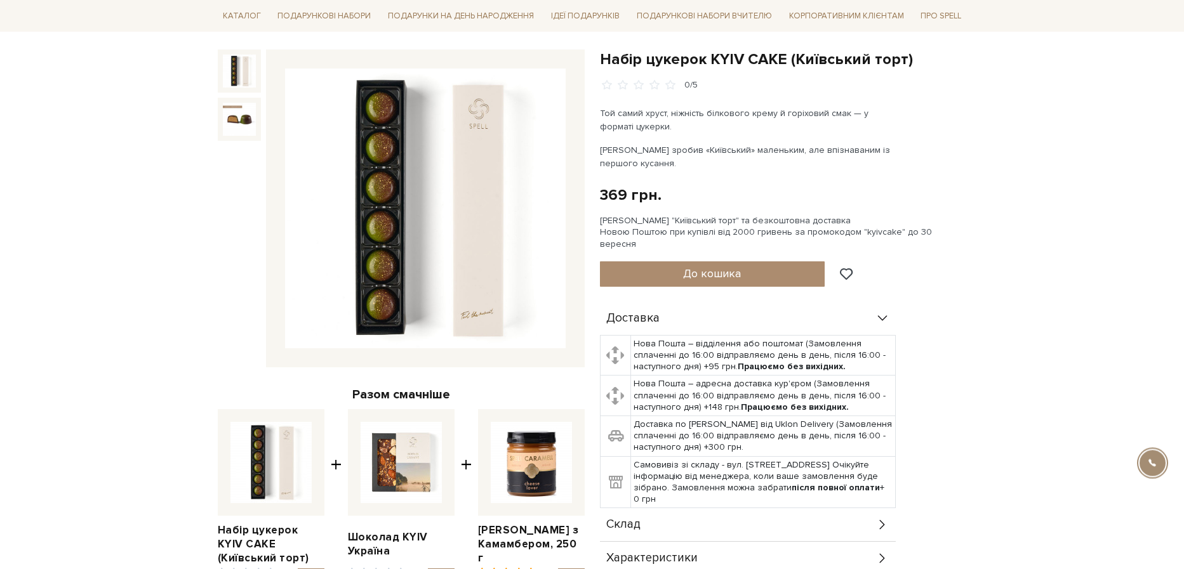
scroll to position [88, 0]
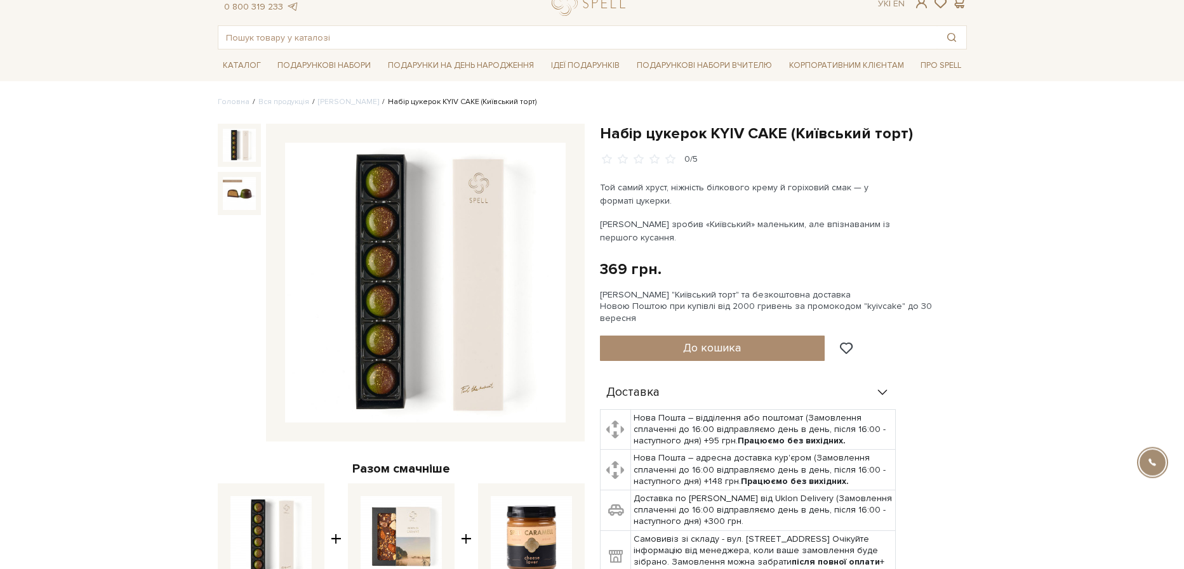
scroll to position [0, 0]
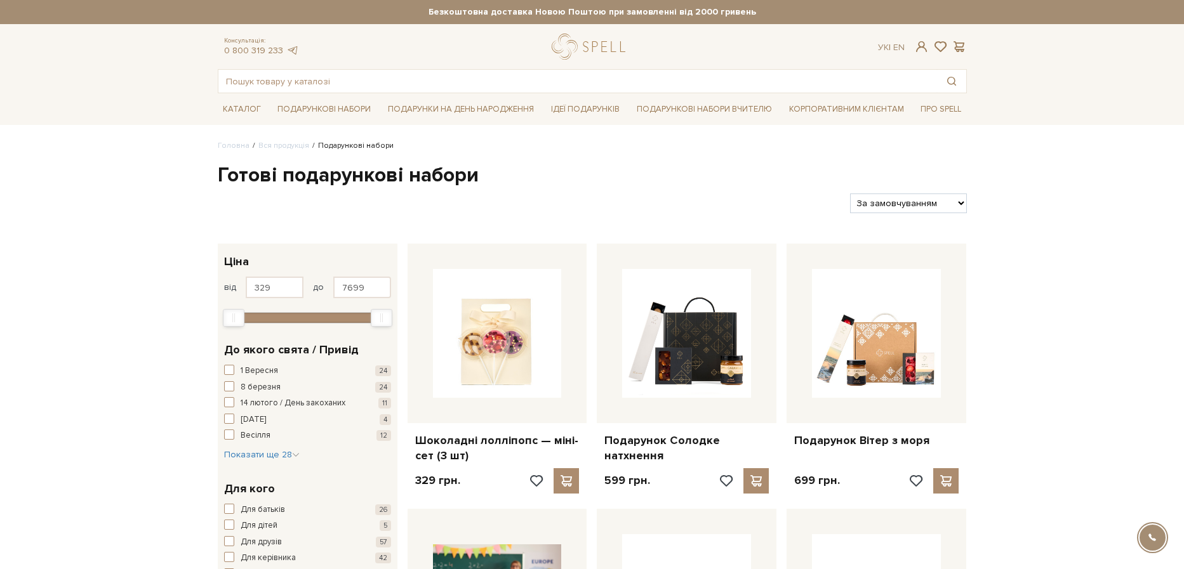
click at [601, 45] on link "logo" at bounding box center [591, 47] width 79 height 26
click at [850, 194] on select "За замовчуванням За Ціною (зростання) За Ціною (зменшення) Новинки За популярні…" at bounding box center [908, 204] width 116 height 20
select select "https://spellchocolate.com/our-productions/podarunkovi-box/?sort=p.price&order=…"
click option "За Ціною (зростання)" at bounding box center [0, 0] width 0 height 0
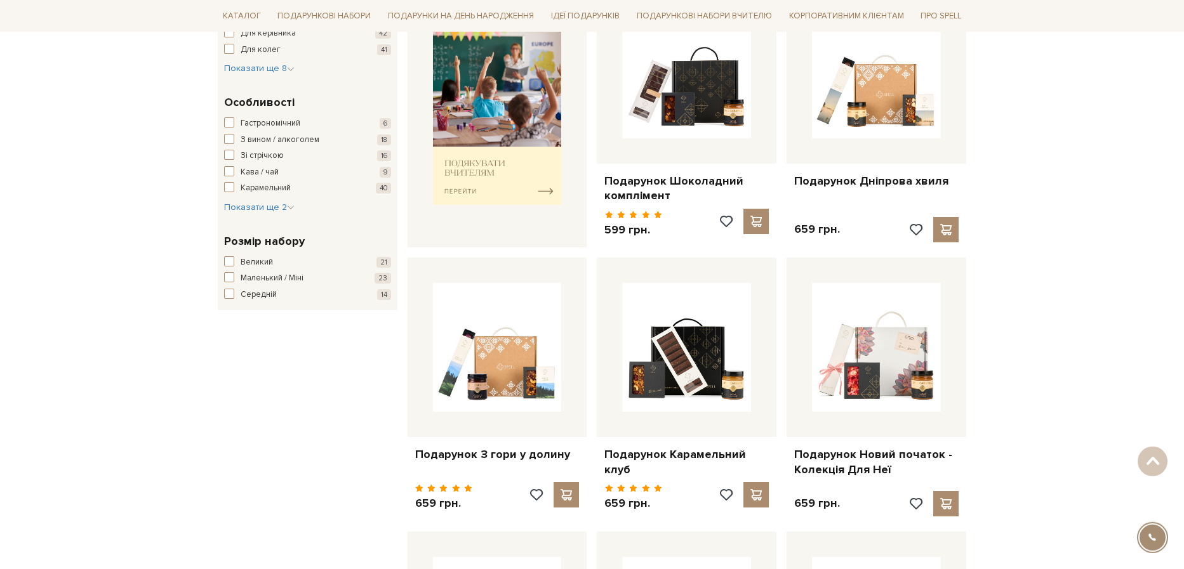
scroll to position [263, 0]
